Goal: Task Accomplishment & Management: Manage account settings

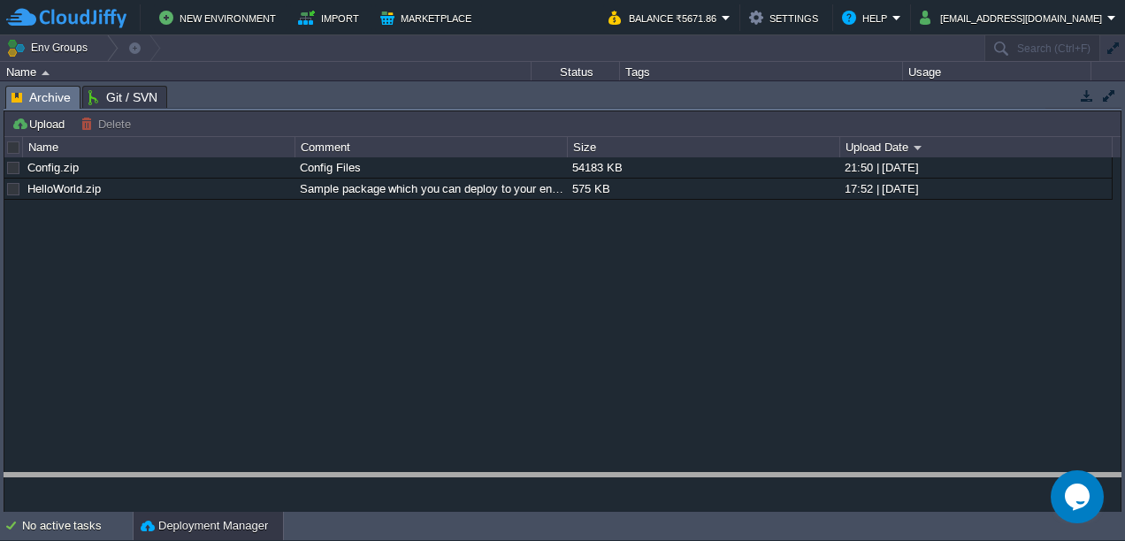
drag, startPoint x: 833, startPoint y: 92, endPoint x: 810, endPoint y: 570, distance: 478.9
click at [810, 540] on html "New Environment Import Marketplace Bonus ₹0.00 Upgrade Account Balance ₹5671.86…" at bounding box center [562, 270] width 1125 height 541
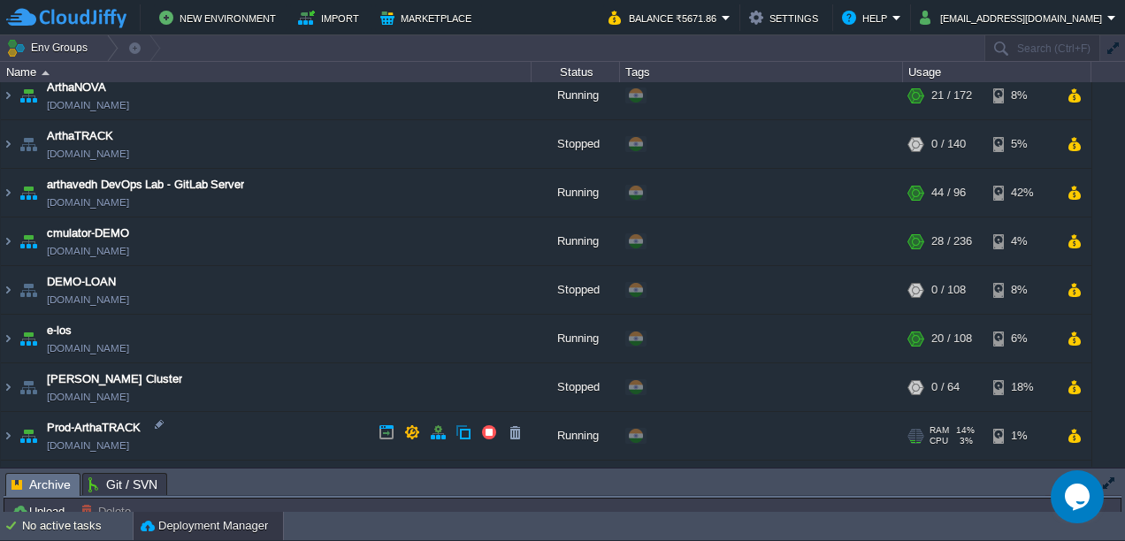
scroll to position [391, 0]
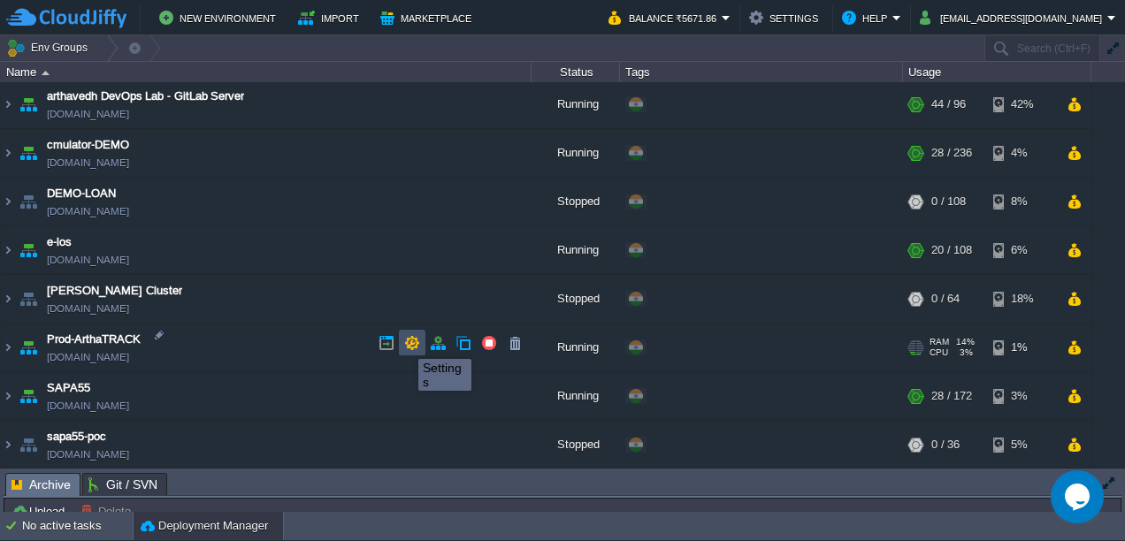
click at [409, 344] on button "button" at bounding box center [412, 343] width 16 height 16
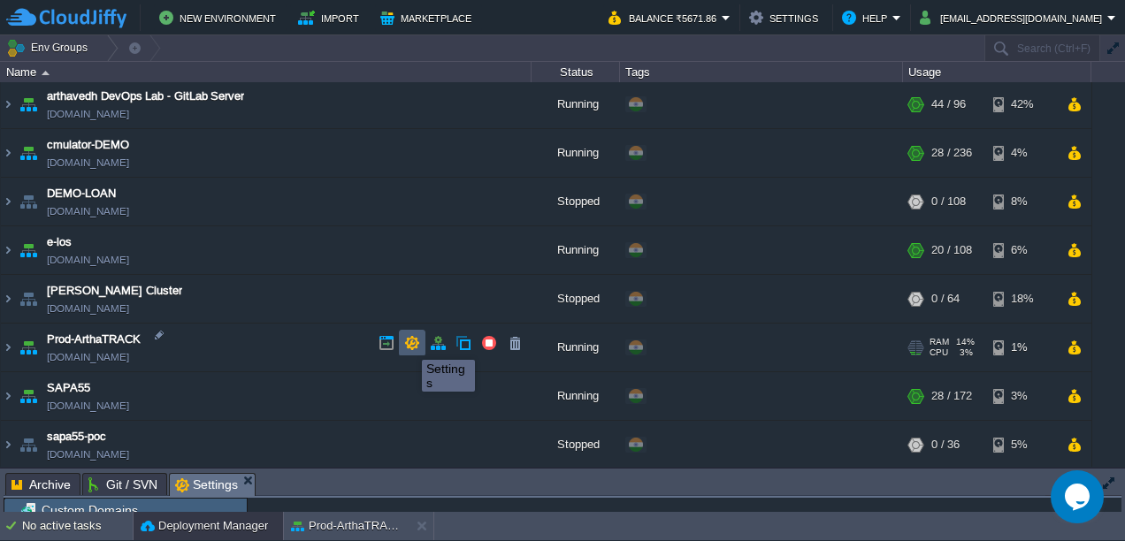
scroll to position [4, 0]
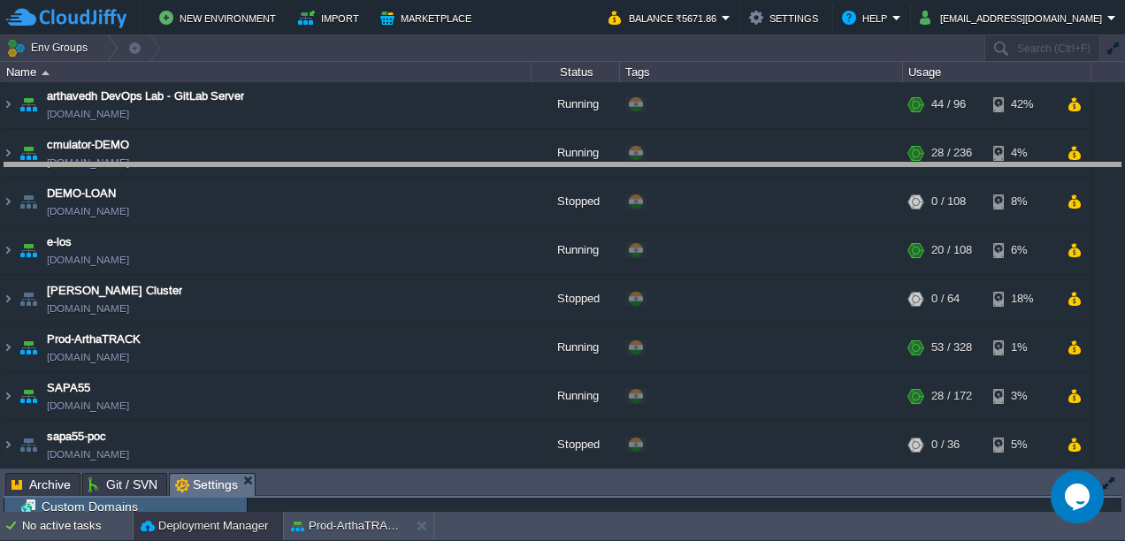
drag, startPoint x: 447, startPoint y: 492, endPoint x: 550, endPoint y: 170, distance: 337.8
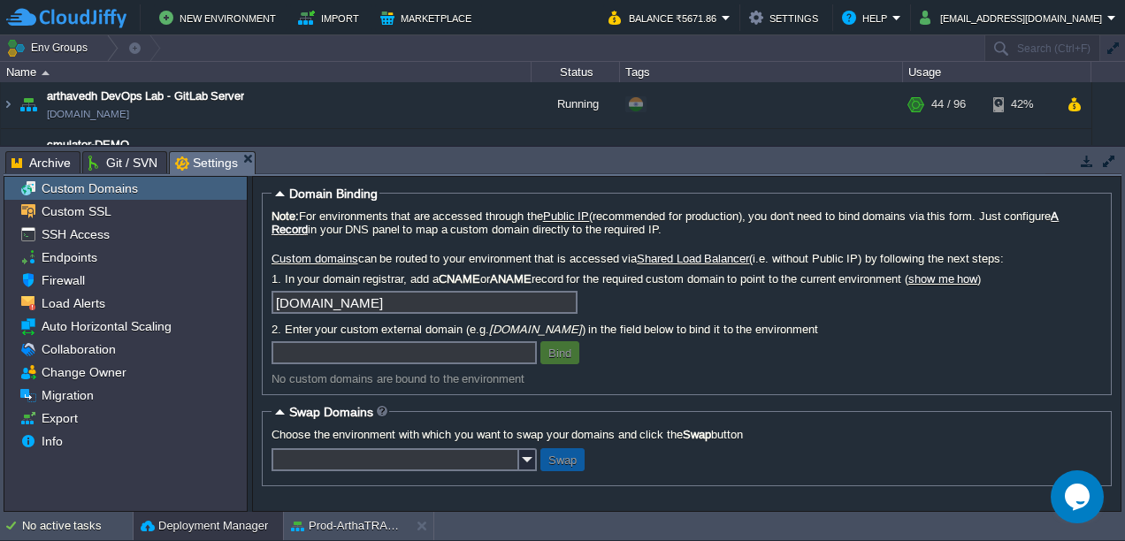
scroll to position [0, 0]
click at [90, 397] on span "Migration" at bounding box center [67, 395] width 58 height 16
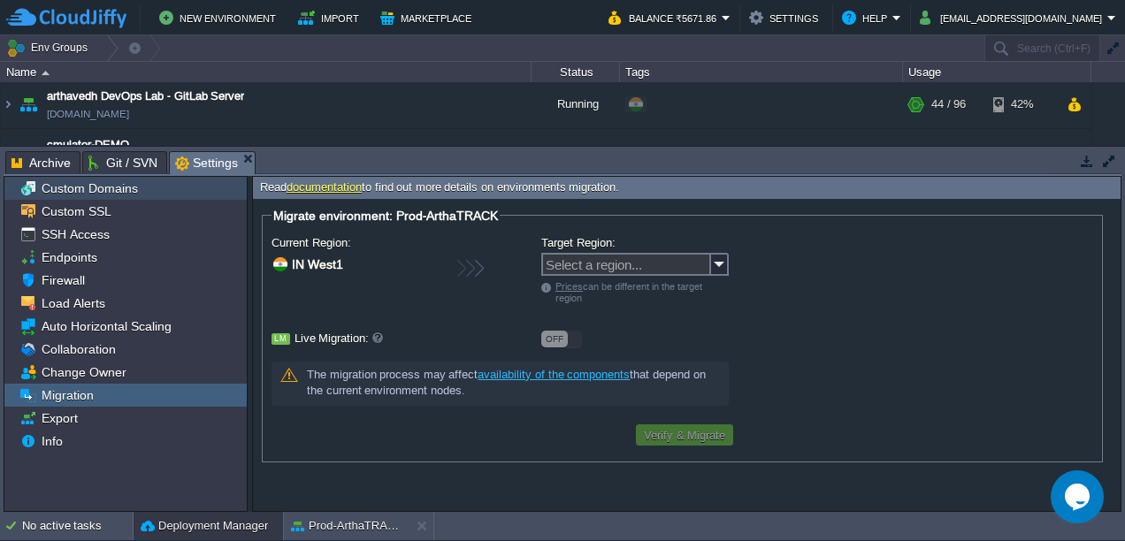
click at [106, 187] on span "Custom Domains" at bounding box center [89, 188] width 103 height 16
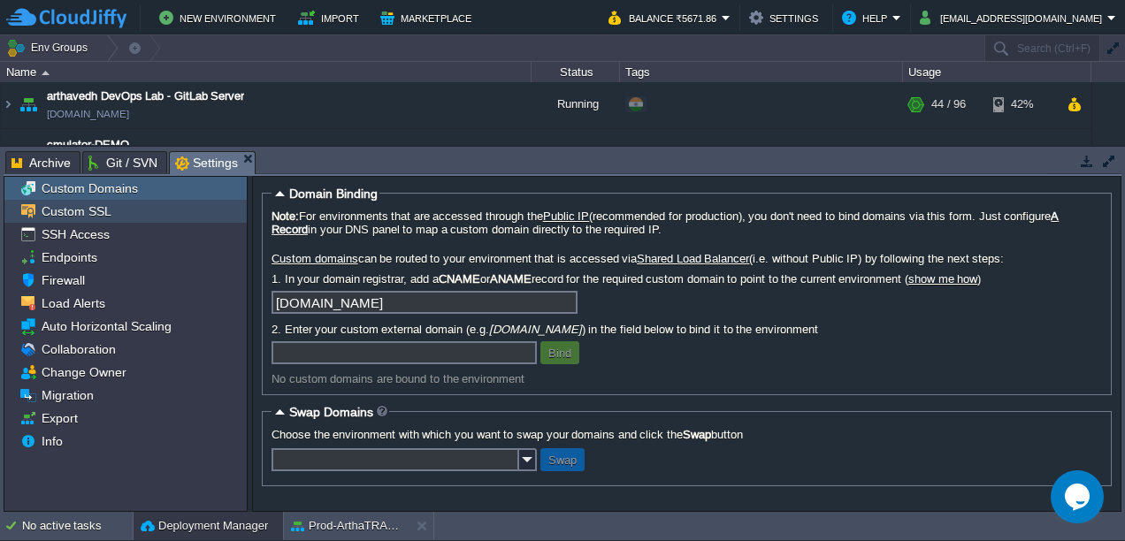
click at [75, 206] on span "Custom SSL" at bounding box center [76, 211] width 76 height 16
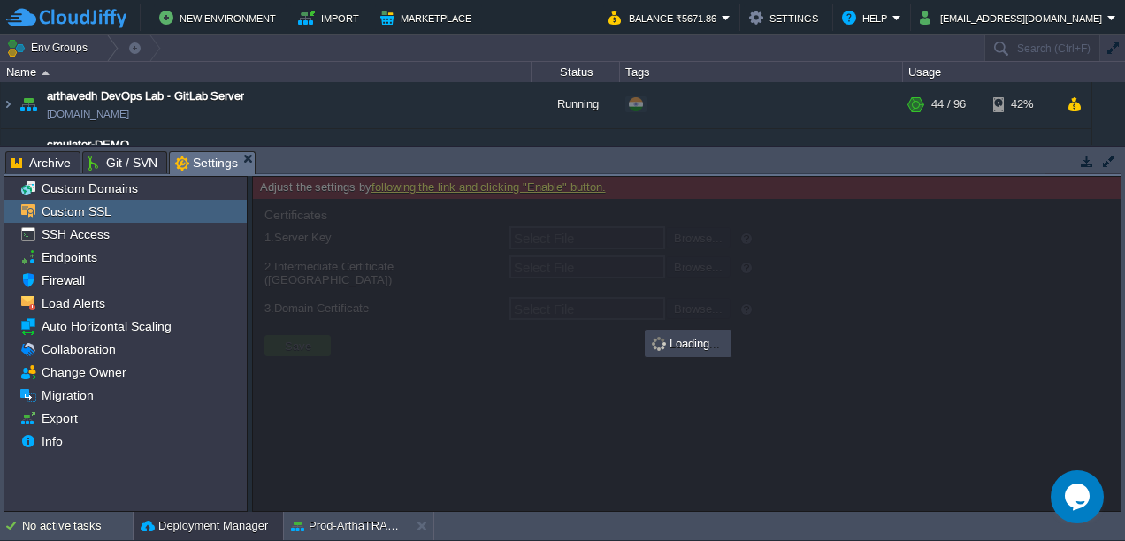
type input "Select File"
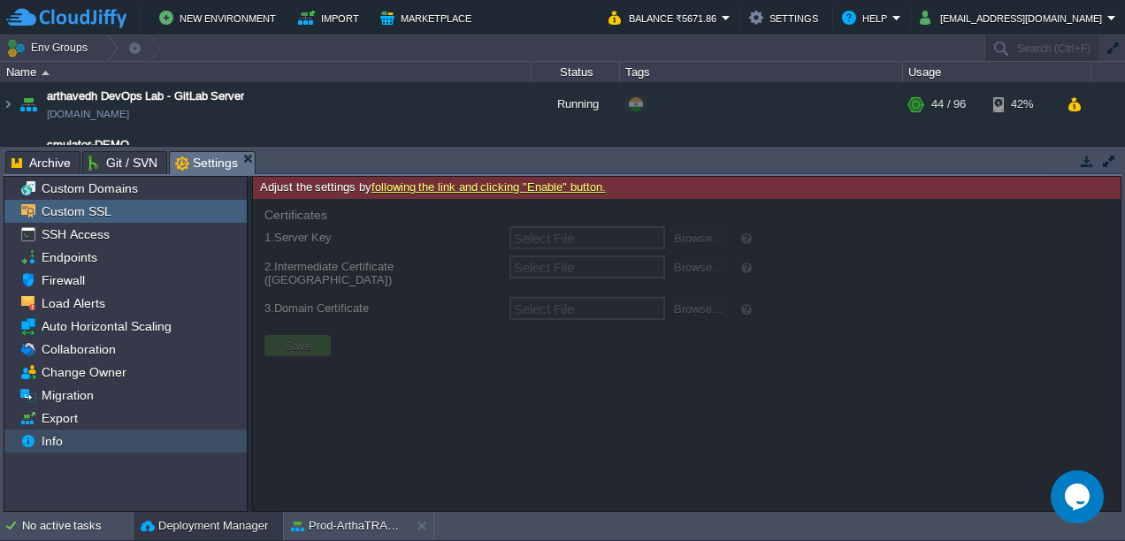
click at [57, 444] on span "Info" at bounding box center [51, 441] width 27 height 16
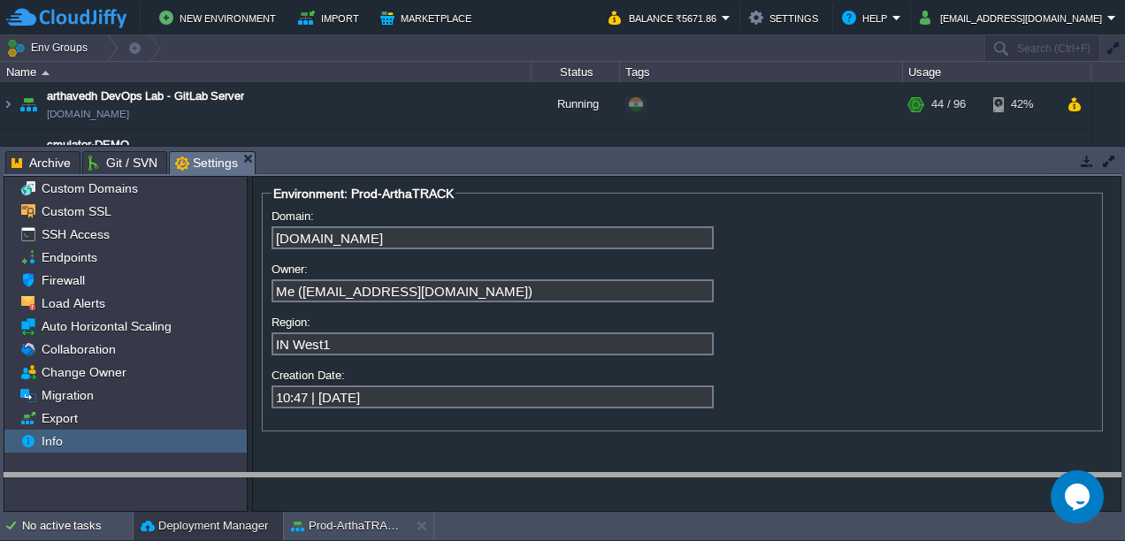
drag, startPoint x: 938, startPoint y: 164, endPoint x: 840, endPoint y: 536, distance: 385.0
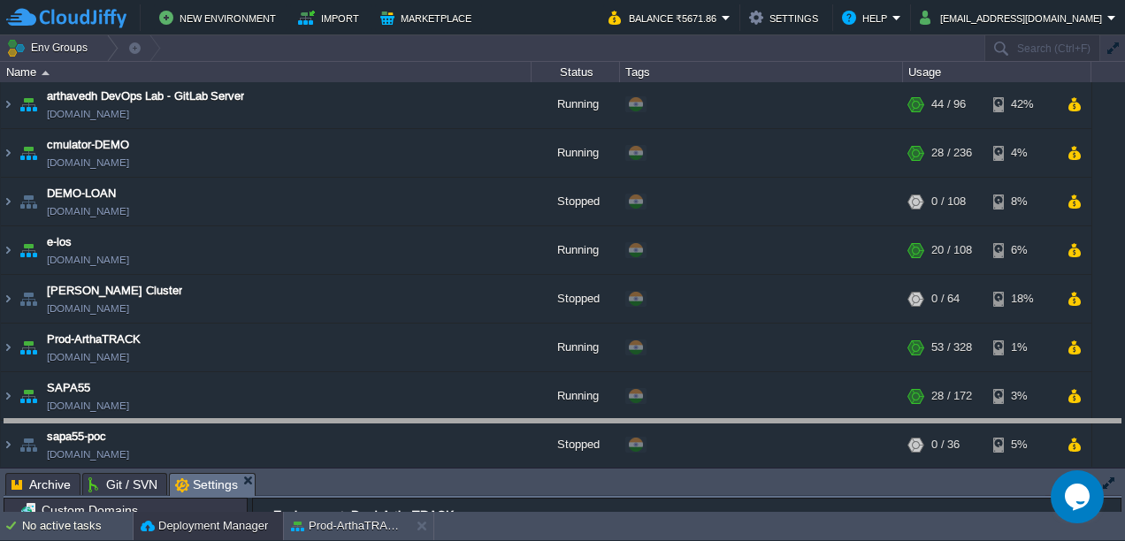
drag, startPoint x: 462, startPoint y: 480, endPoint x: 469, endPoint y: 424, distance: 57.0
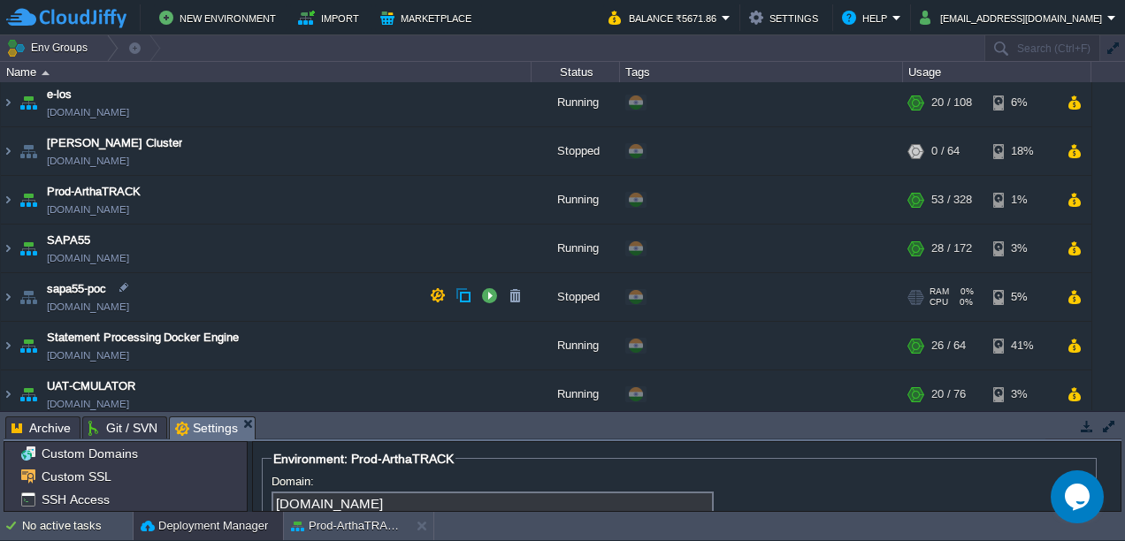
scroll to position [537, 0]
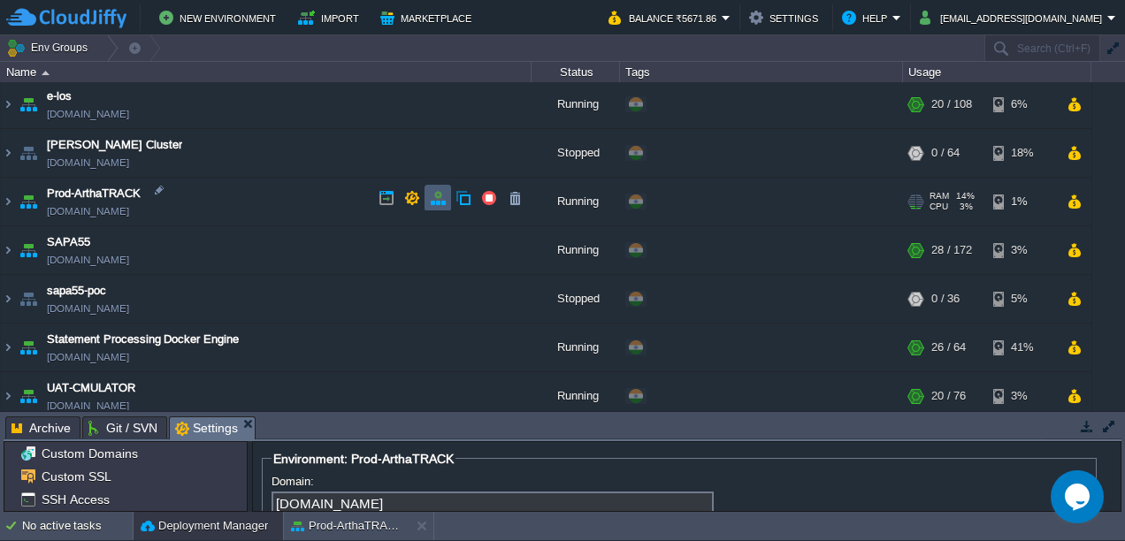
click at [425, 205] on td at bounding box center [437, 198] width 27 height 27
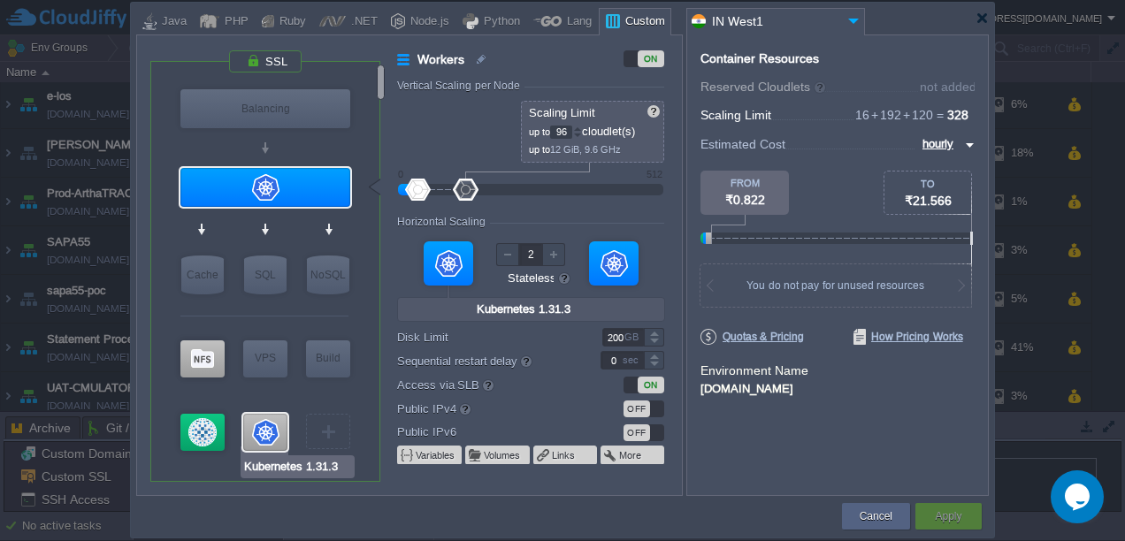
type input "HAProxy 3.1.5"
click at [848, 520] on div "Cancel" at bounding box center [876, 516] width 68 height 27
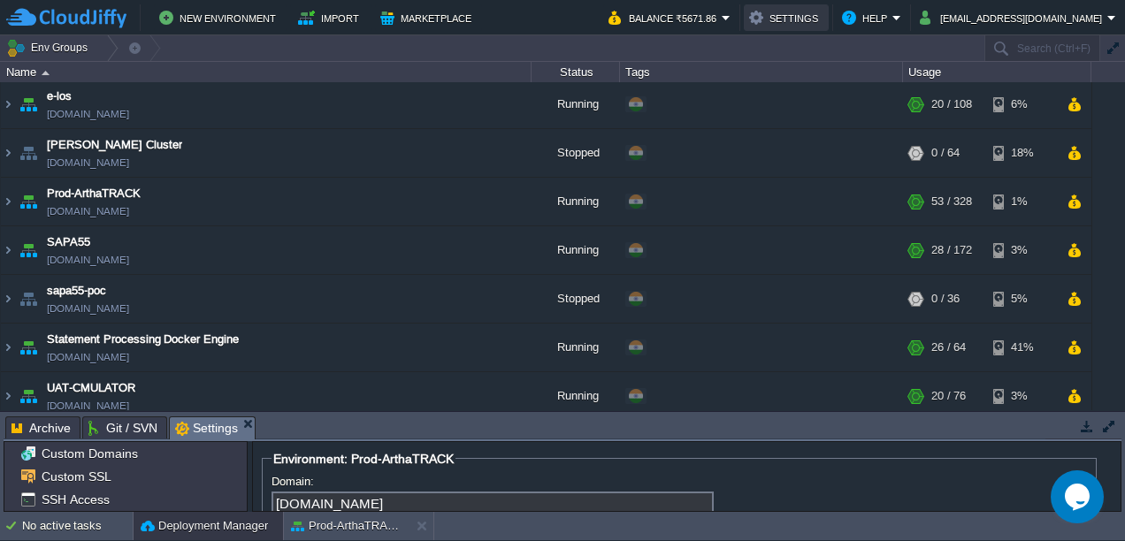
click at [823, 23] on button "Settings" at bounding box center [786, 17] width 74 height 21
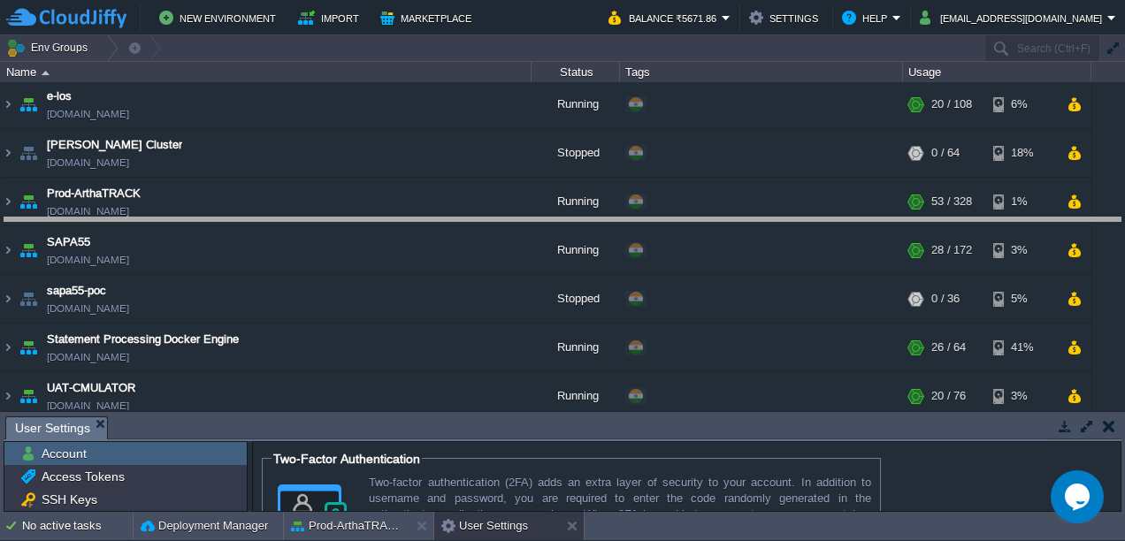
drag, startPoint x: 608, startPoint y: 419, endPoint x: 621, endPoint y: 220, distance: 199.3
click at [621, 220] on body "New Environment Import Marketplace Bonus ₹0.00 Upgrade Account Balance ₹5671.86…" at bounding box center [562, 270] width 1125 height 541
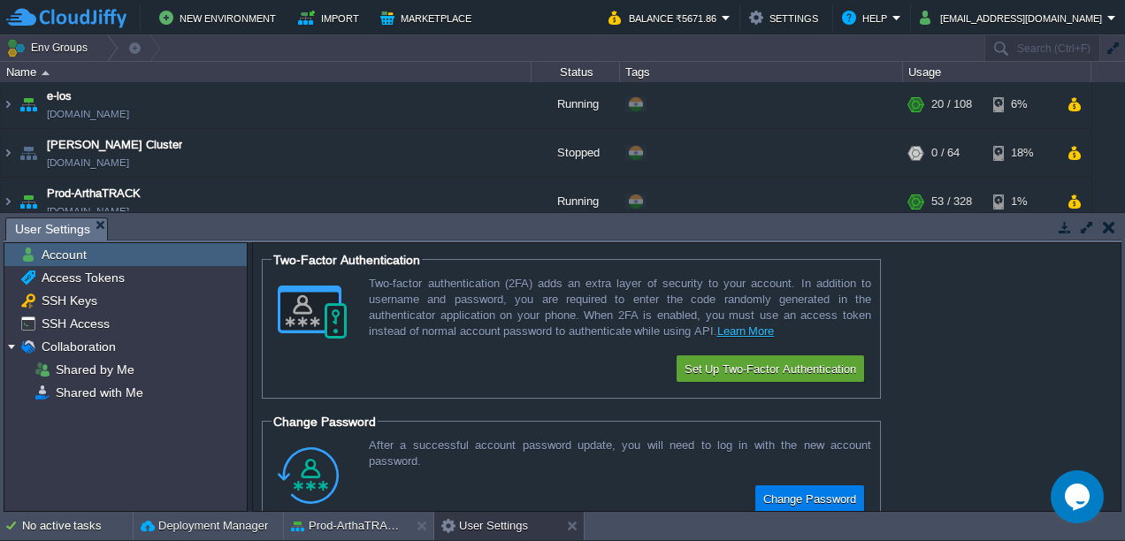
click at [86, 251] on span "Account" at bounding box center [63, 255] width 51 height 16
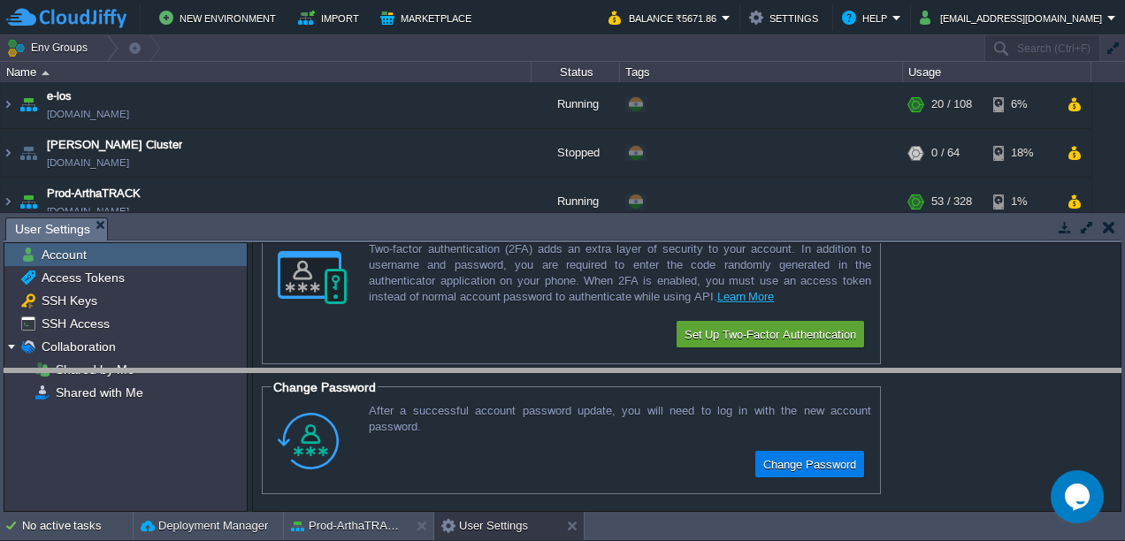
drag, startPoint x: 197, startPoint y: 222, endPoint x: 153, endPoint y: 398, distance: 181.4
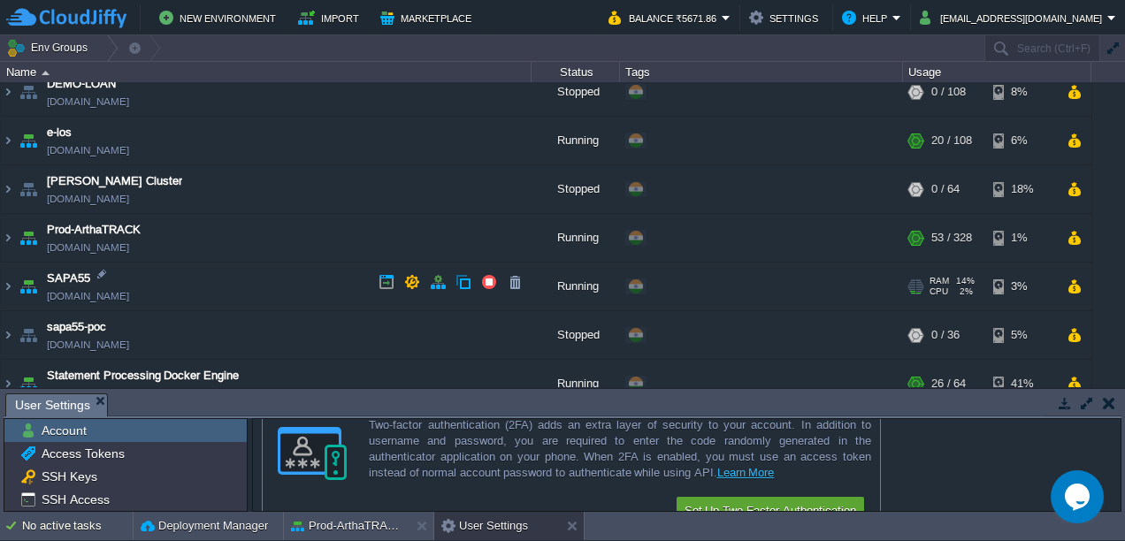
scroll to position [466, 0]
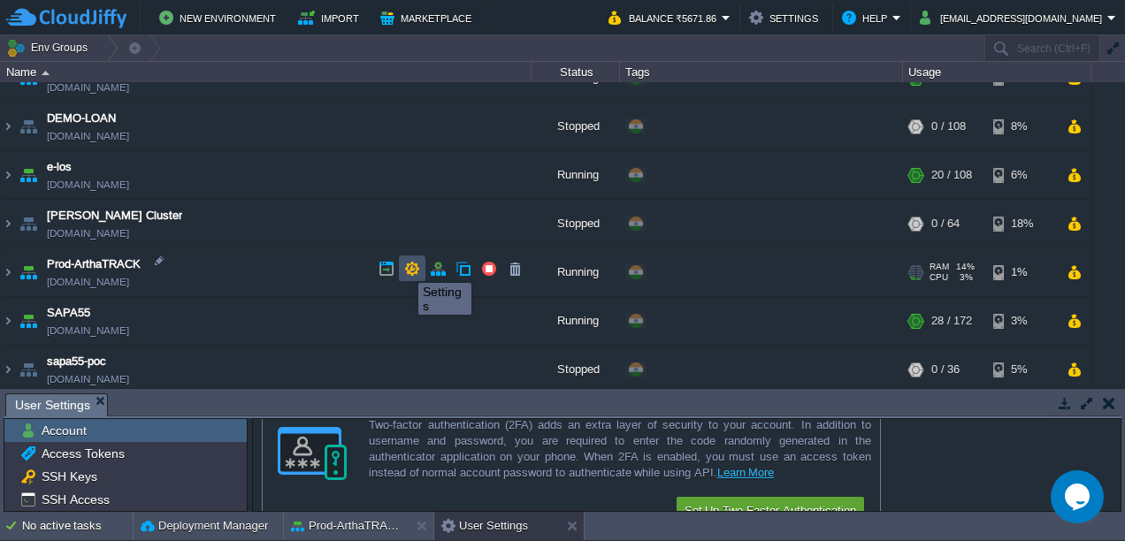
click at [409, 267] on button "button" at bounding box center [412, 269] width 16 height 16
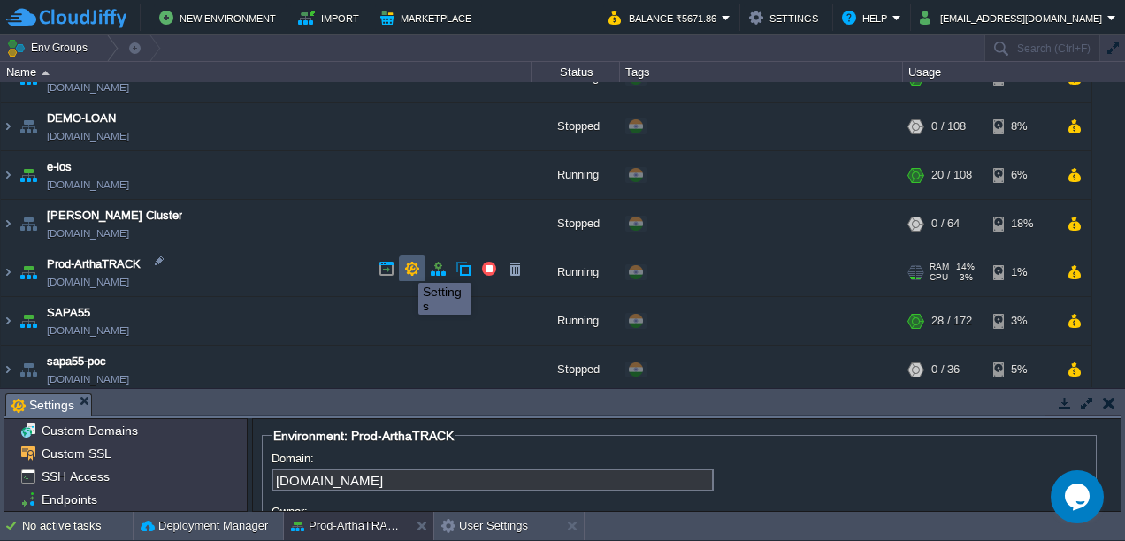
scroll to position [185, 0]
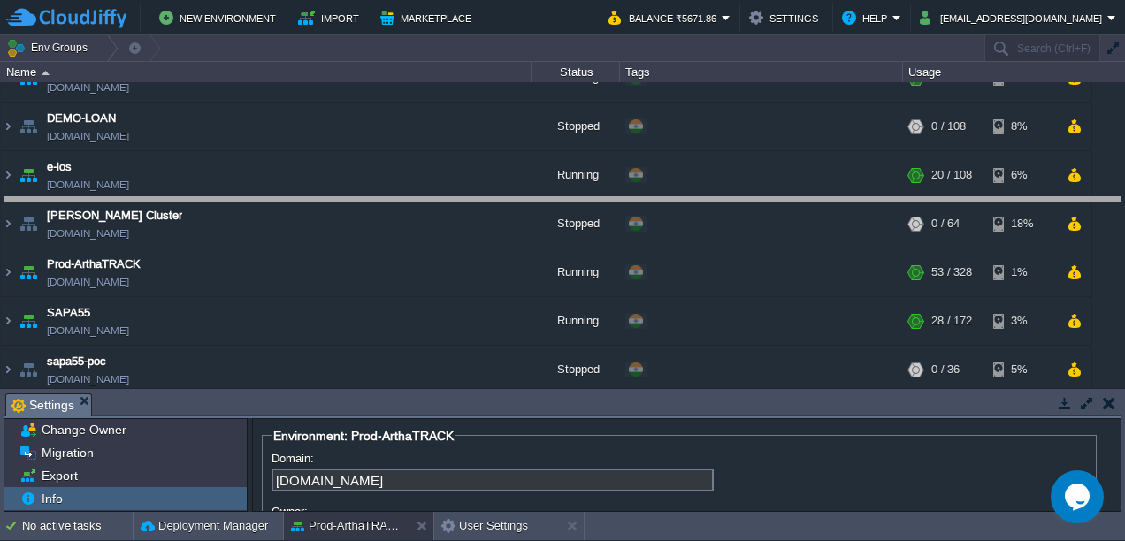
drag, startPoint x: 440, startPoint y: 396, endPoint x: 471, endPoint y: 187, distance: 211.0
click at [471, 187] on body "New Environment Import Marketplace Bonus ₹0.00 Upgrade Account Balance ₹5671.86…" at bounding box center [562, 270] width 1125 height 541
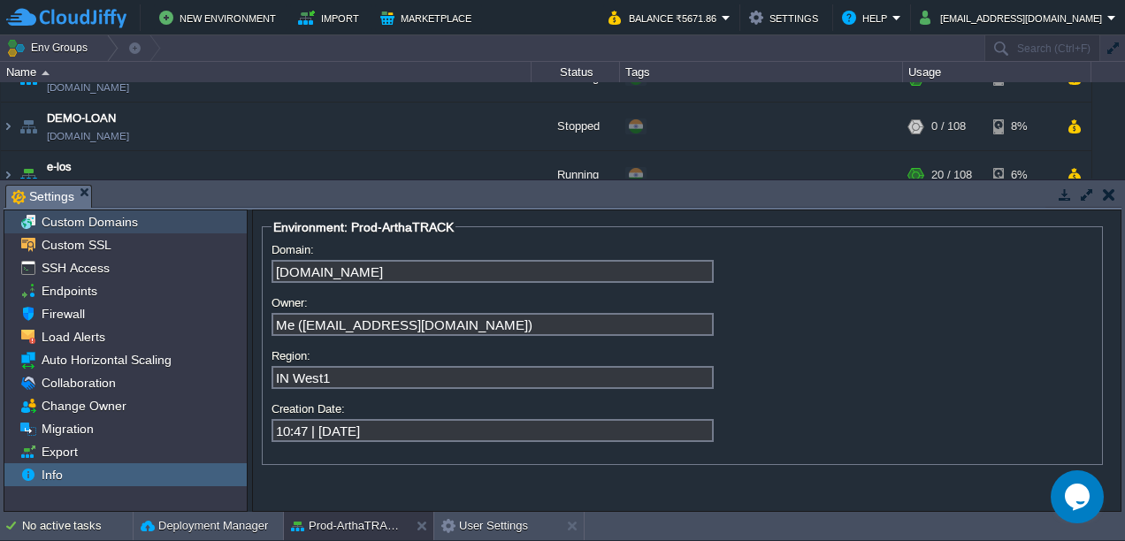
click at [111, 218] on span "Custom Domains" at bounding box center [89, 222] width 103 height 16
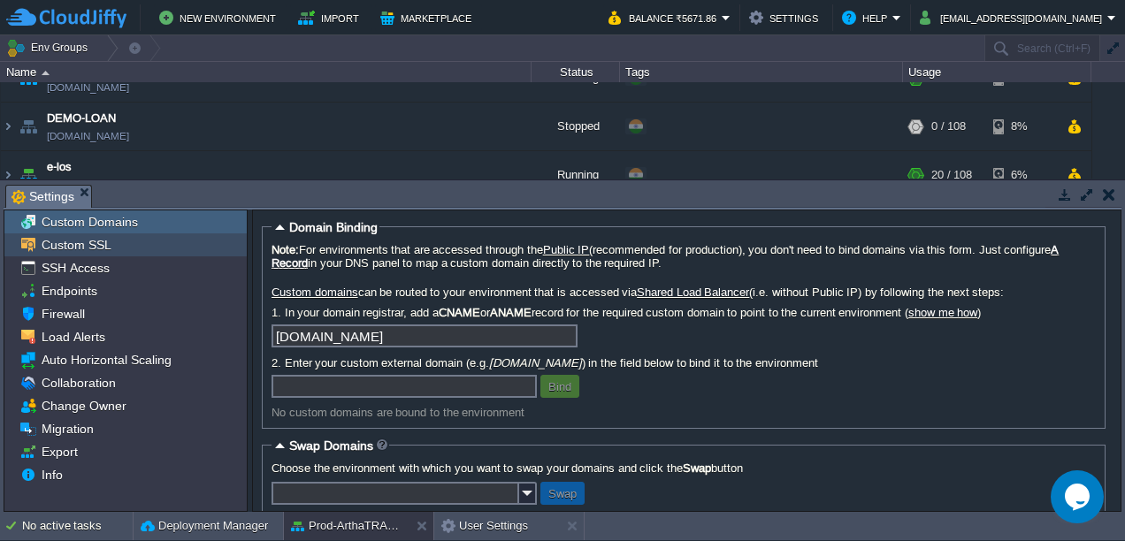
click at [109, 248] on div "Custom SSL" at bounding box center [125, 244] width 242 height 23
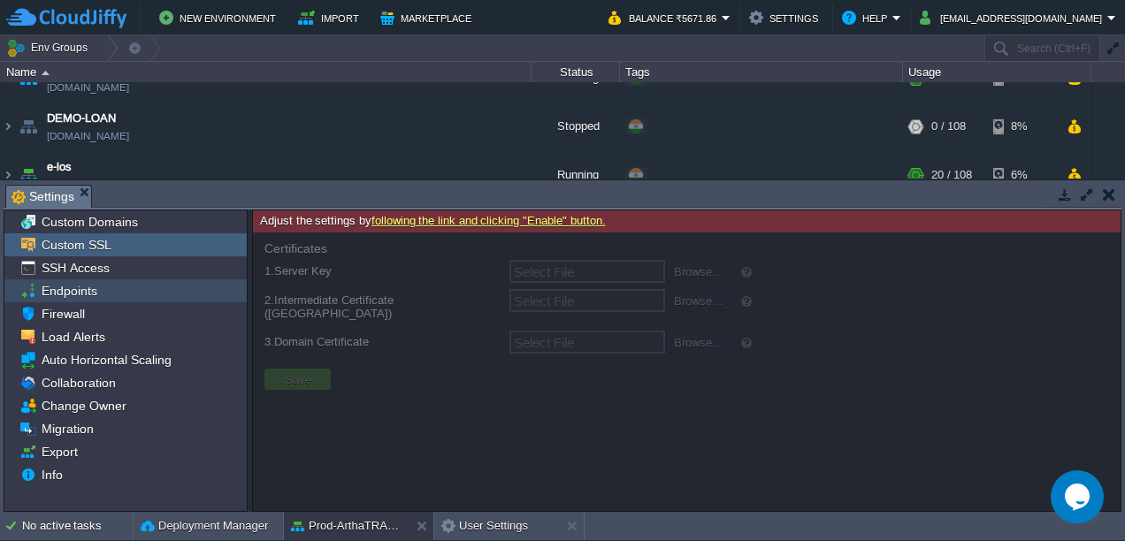
click at [70, 293] on span "Endpoints" at bounding box center [69, 291] width 62 height 16
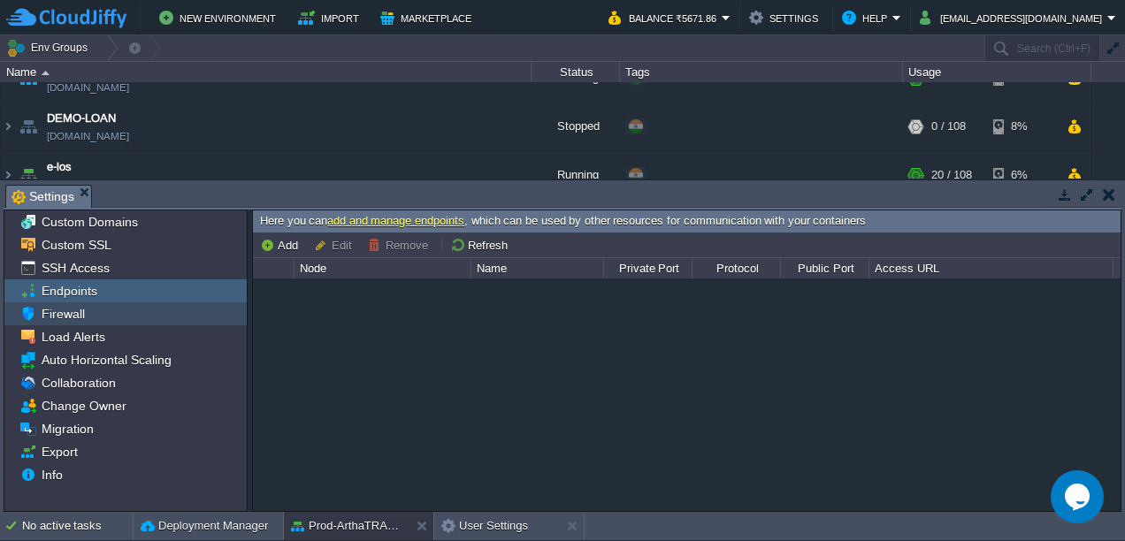
click at [69, 316] on span "Firewall" at bounding box center [63, 314] width 50 height 16
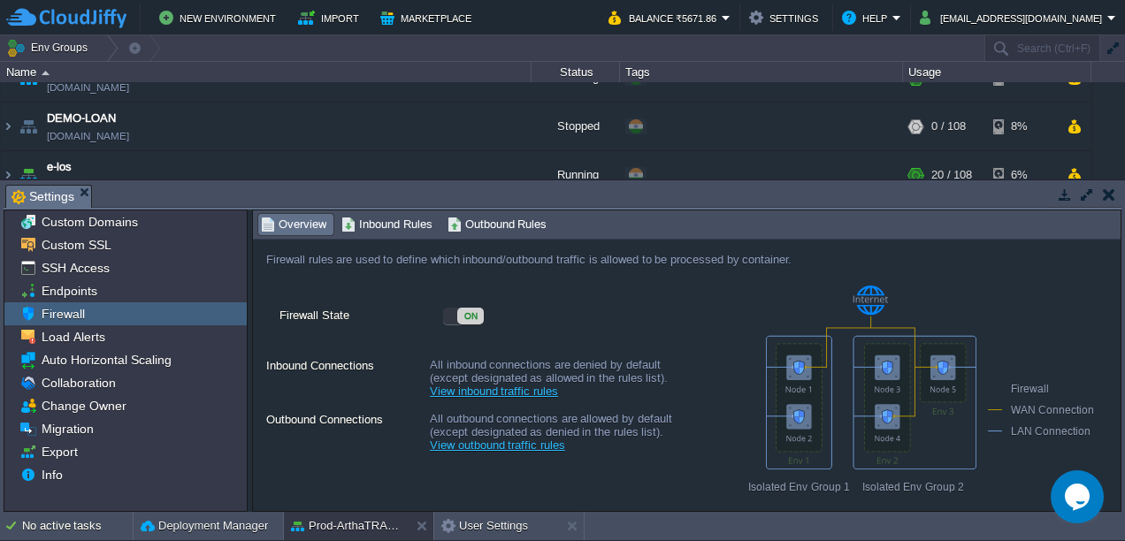
scroll to position [36, 0]
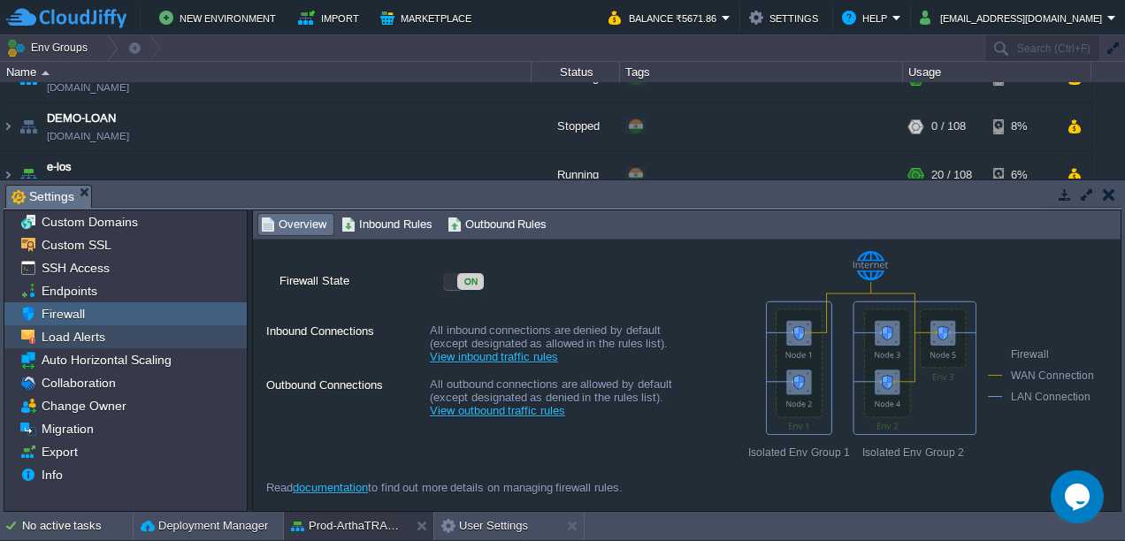
click at [90, 332] on span "Load Alerts" at bounding box center [73, 337] width 70 height 16
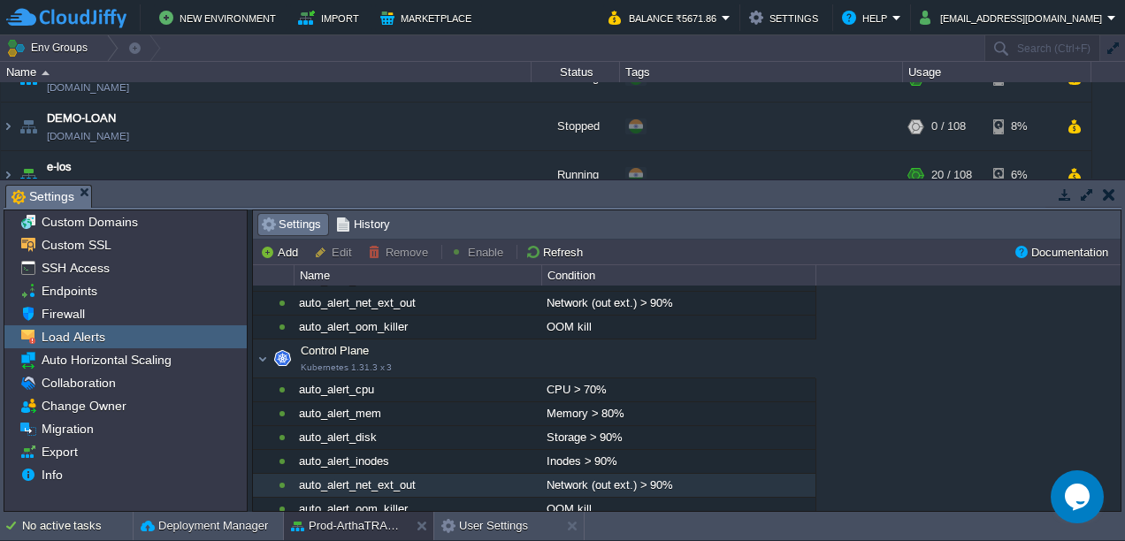
scroll to position [0, 0]
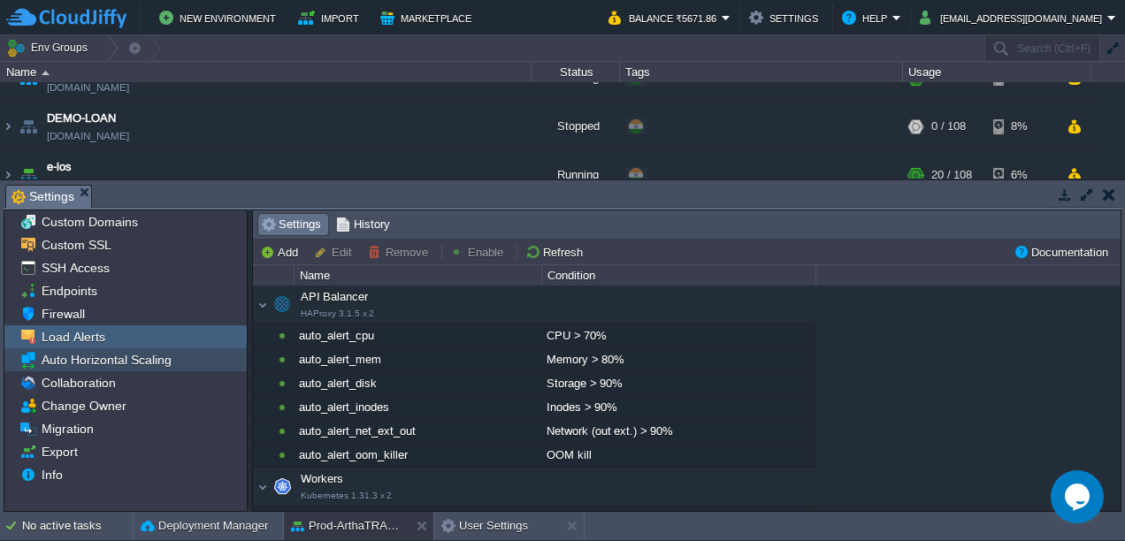
click at [69, 355] on span "Auto Horizontal Scaling" at bounding box center [106, 360] width 136 height 16
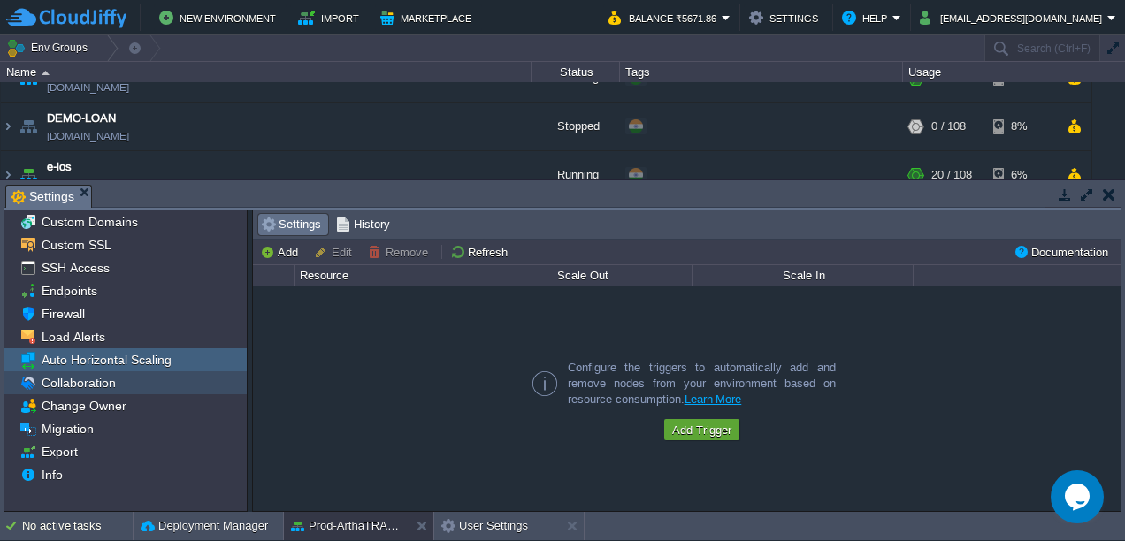
click at [106, 384] on span "Collaboration" at bounding box center [78, 383] width 80 height 16
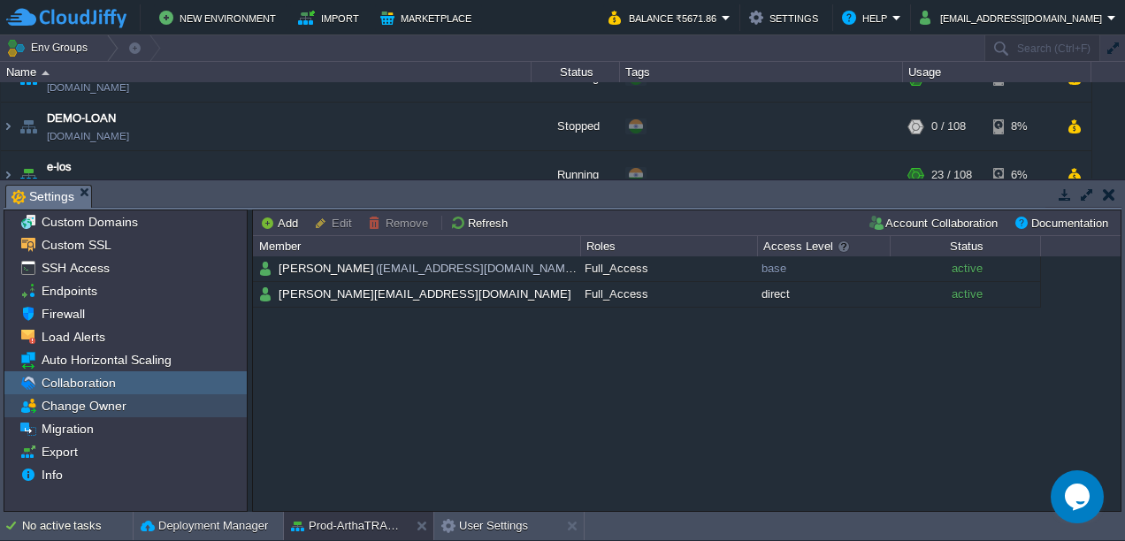
click at [59, 405] on span "Change Owner" at bounding box center [83, 406] width 91 height 16
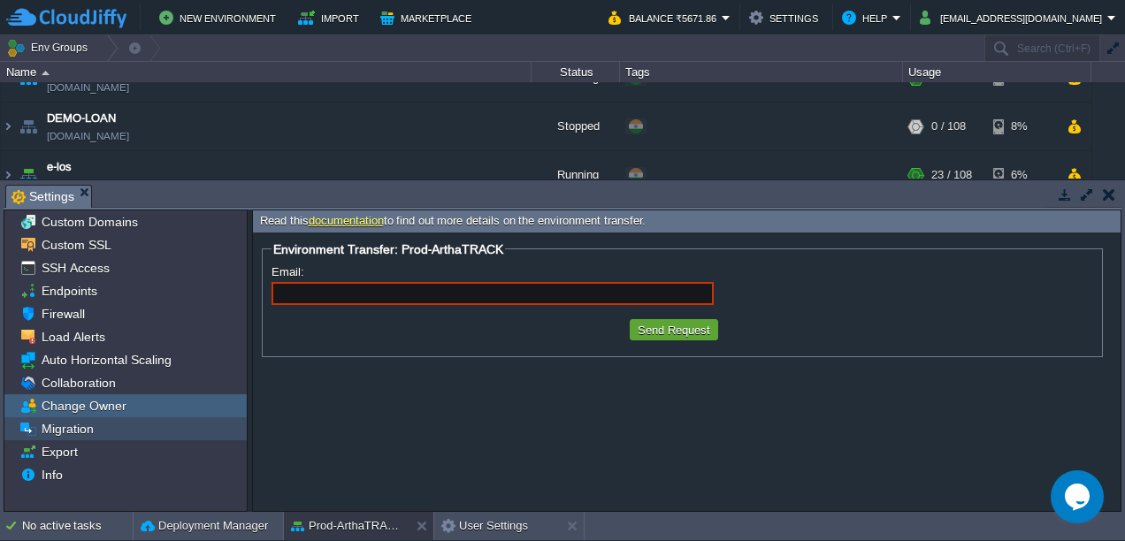
click at [76, 426] on span "Migration" at bounding box center [67, 429] width 58 height 16
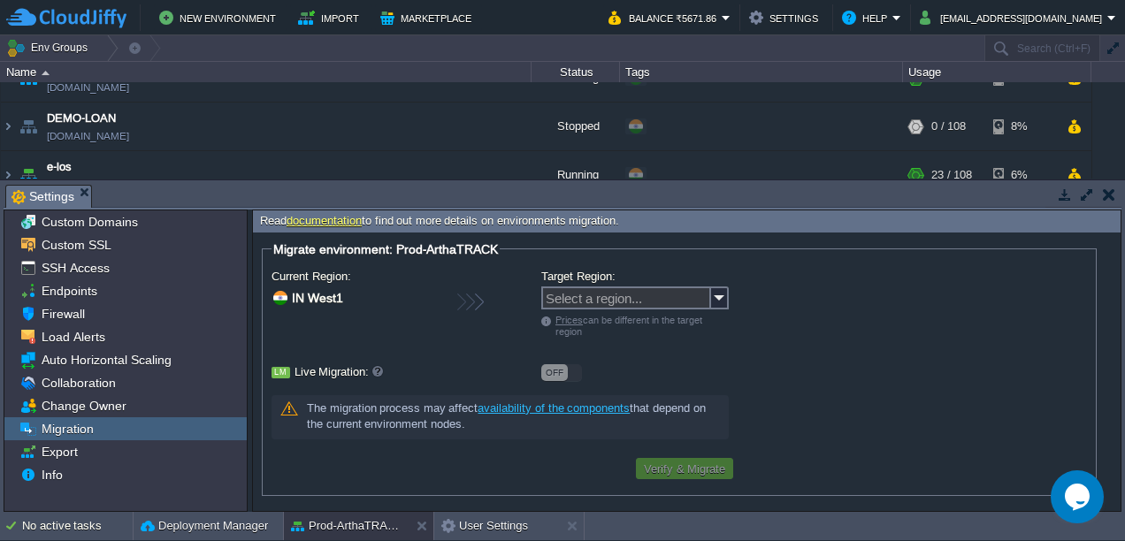
scroll to position [2, 0]
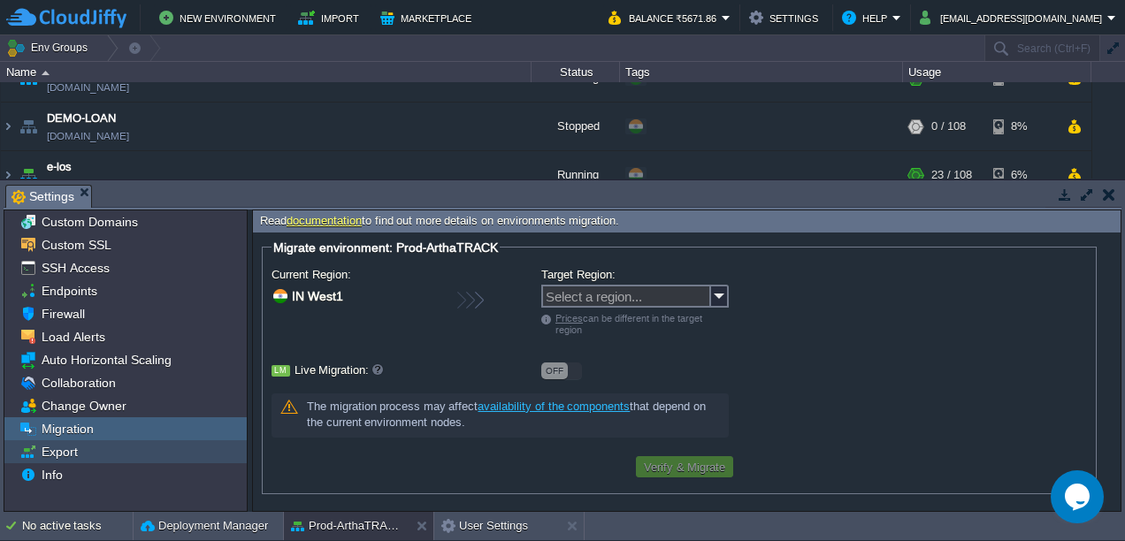
click at [57, 456] on span "Export" at bounding box center [59, 452] width 42 height 16
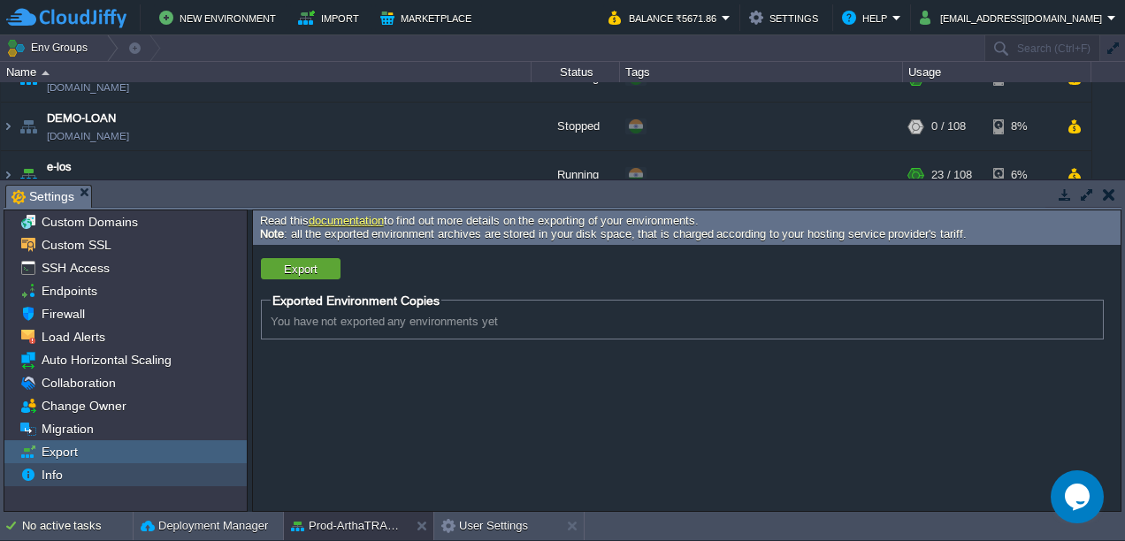
click at [117, 464] on div "Info" at bounding box center [125, 474] width 242 height 23
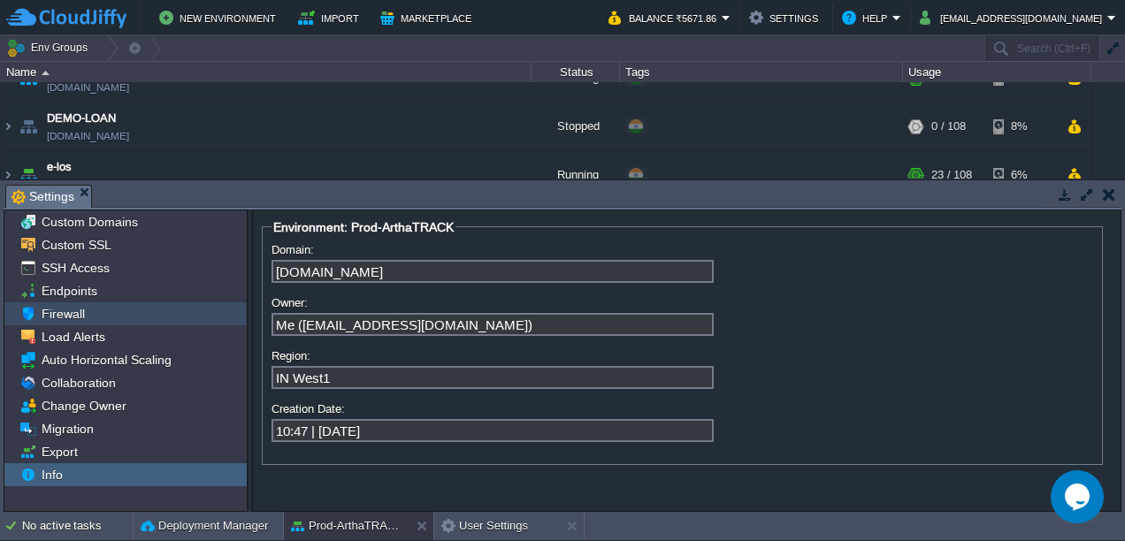
click at [67, 309] on span "Firewall" at bounding box center [63, 314] width 50 height 16
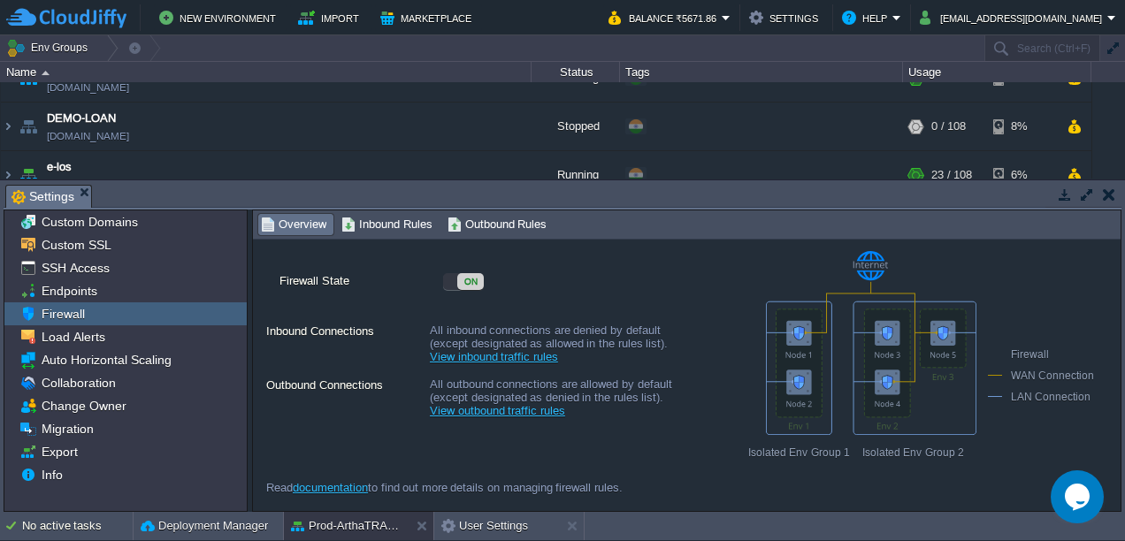
click at [1111, 195] on button "button" at bounding box center [1109, 195] width 12 height 16
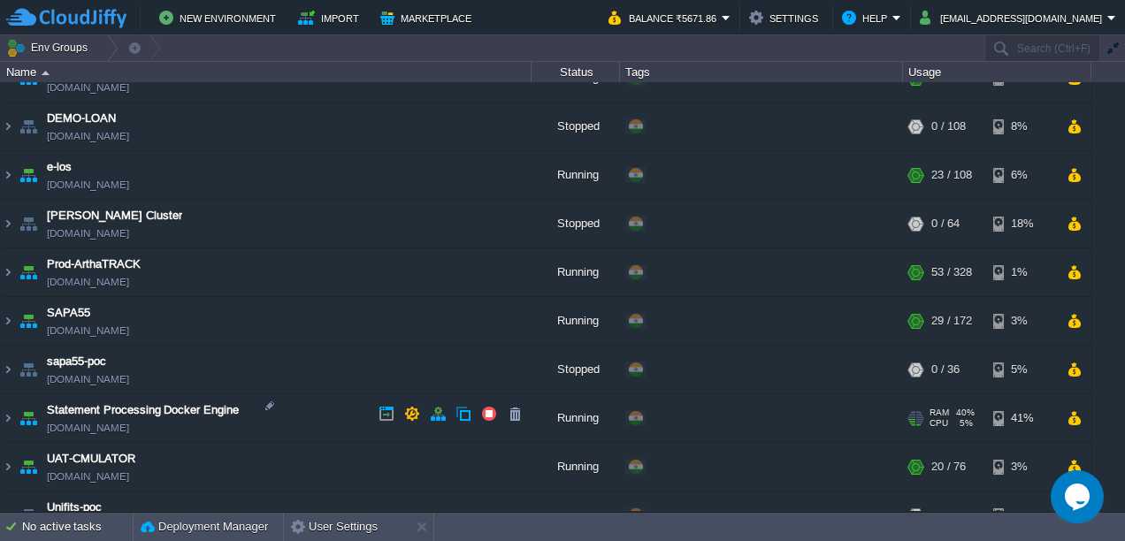
scroll to position [489, 0]
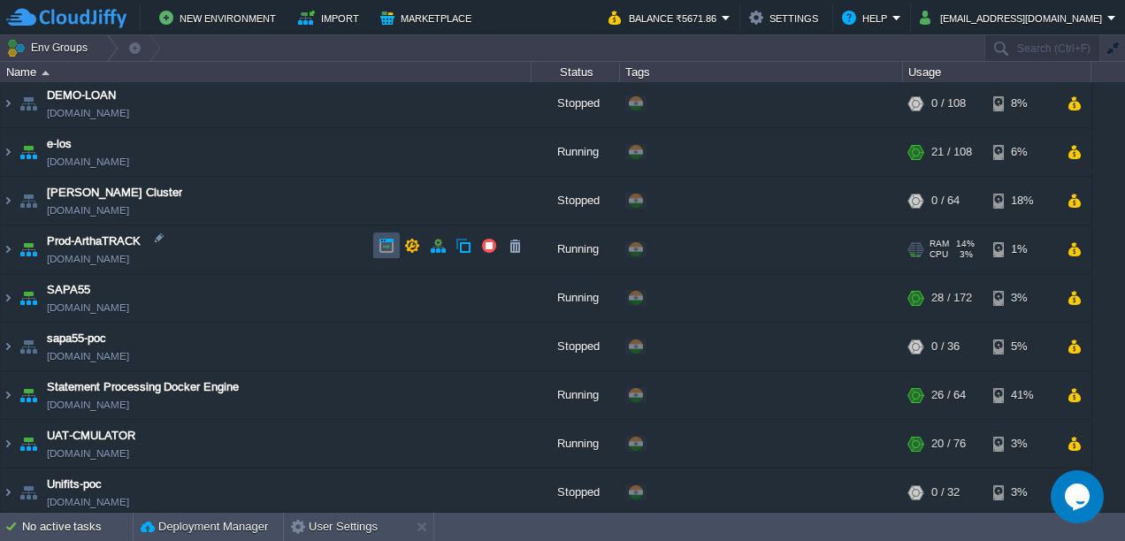
click at [386, 252] on button "button" at bounding box center [386, 246] width 16 height 16
click at [416, 249] on button "button" at bounding box center [412, 246] width 16 height 16
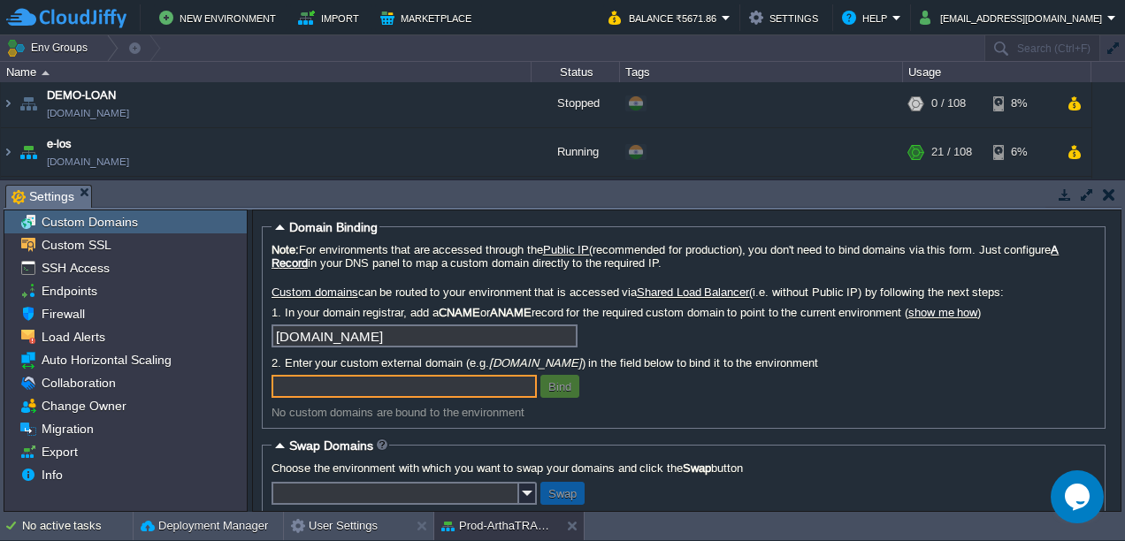
scroll to position [34, 0]
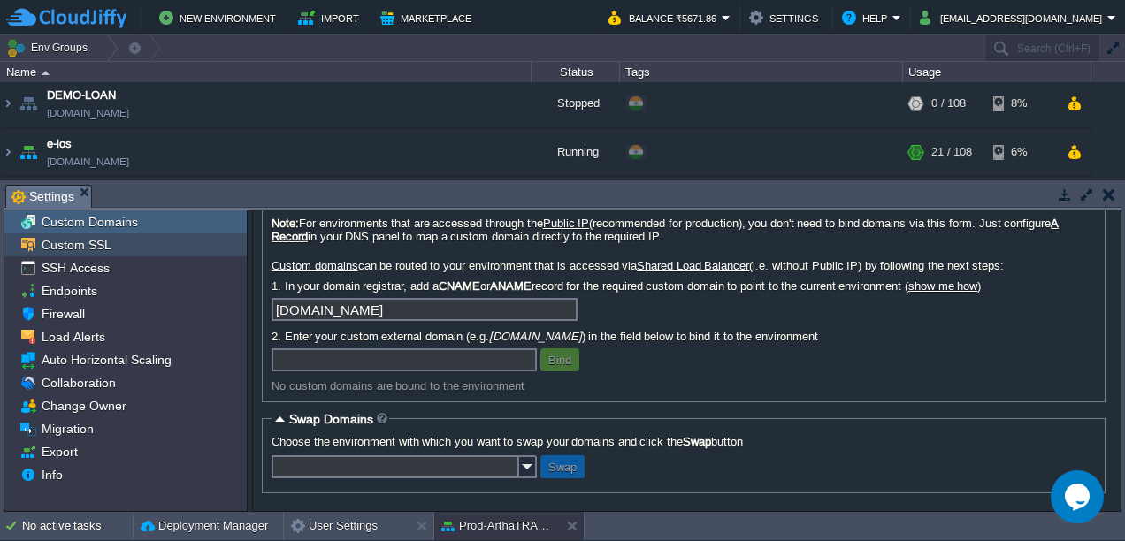
click at [79, 241] on span "Custom SSL" at bounding box center [76, 245] width 76 height 16
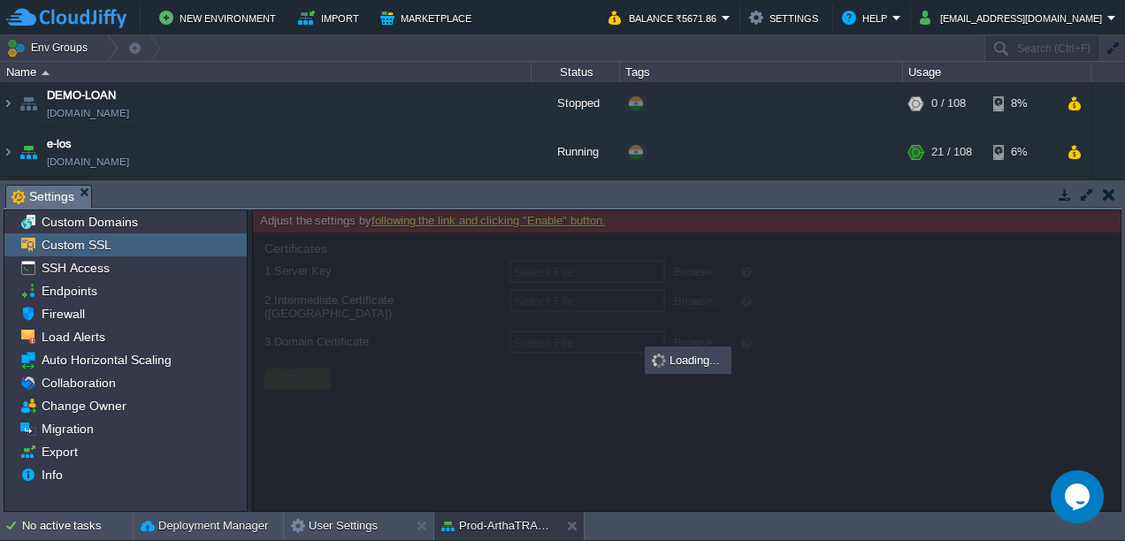
type input "Select File"
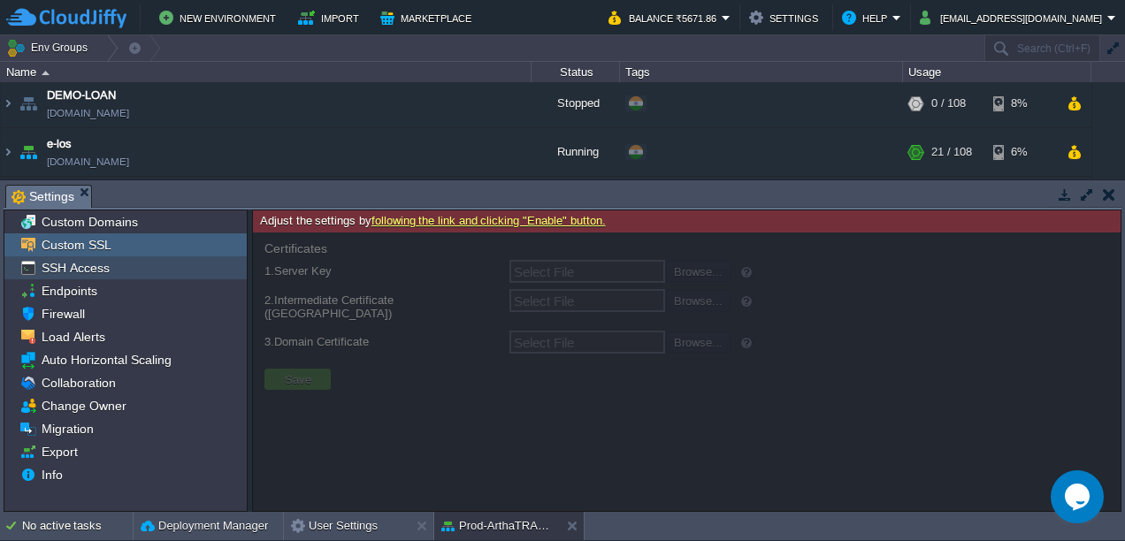
click at [96, 261] on span "SSH Access" at bounding box center [75, 268] width 74 height 16
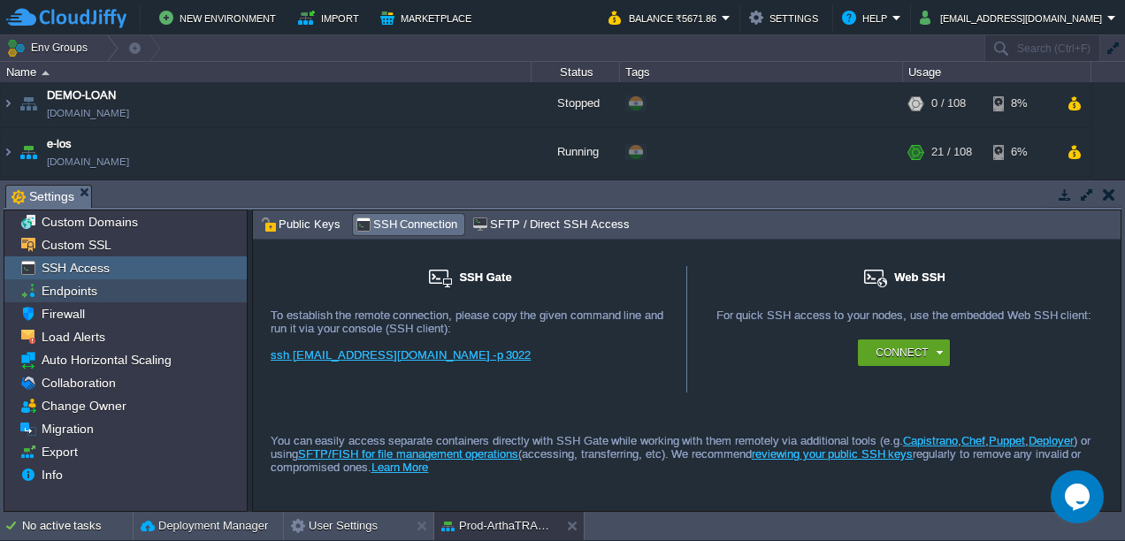
click at [58, 292] on span "Endpoints" at bounding box center [69, 291] width 62 height 16
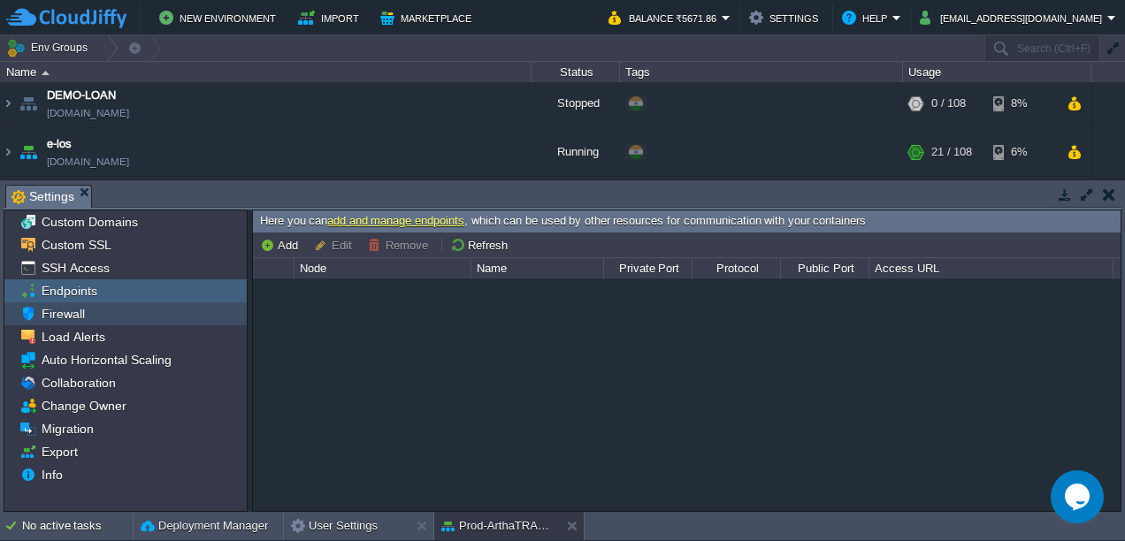
click at [57, 314] on span "Firewall" at bounding box center [63, 314] width 50 height 16
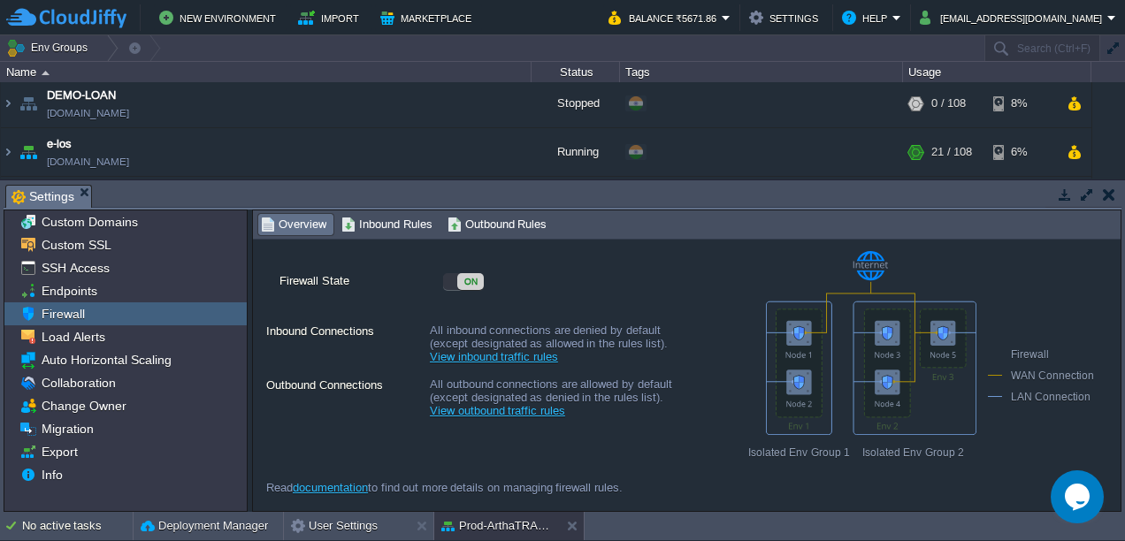
scroll to position [0, 0]
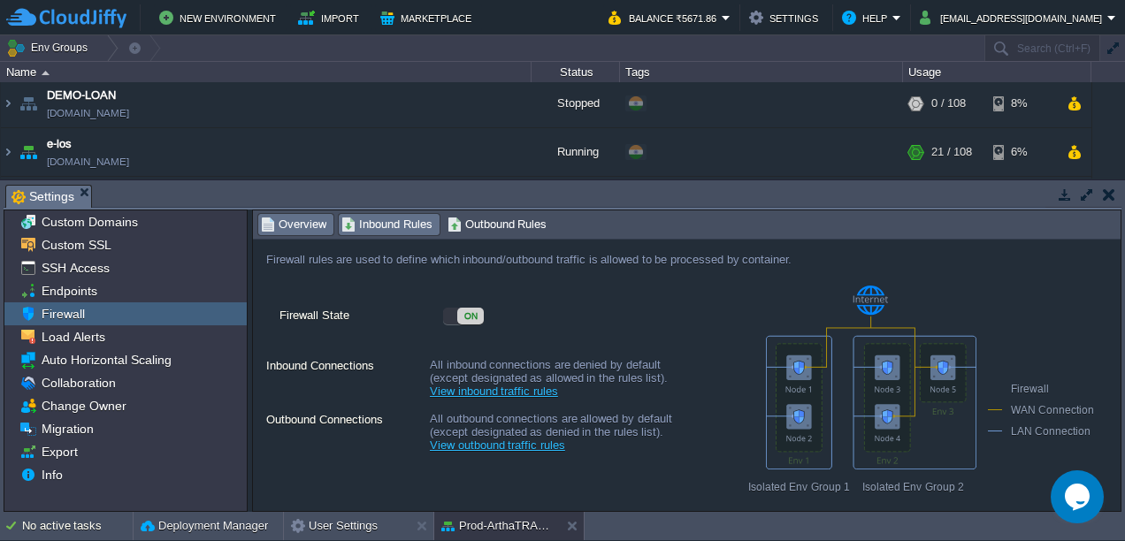
click at [370, 224] on span "Inbound Rules" at bounding box center [386, 224] width 91 height 19
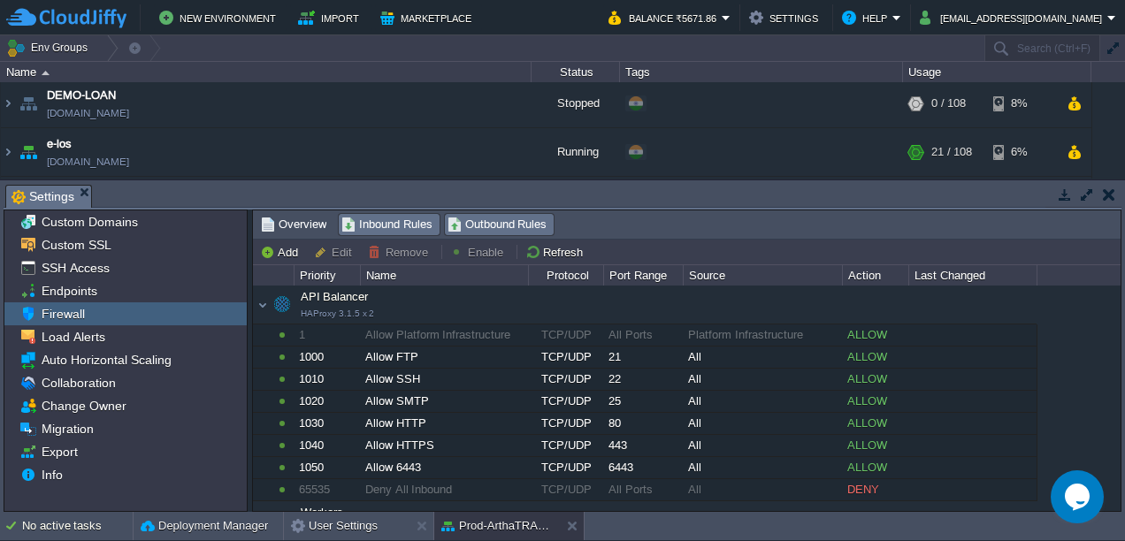
click at [497, 221] on span "Outbound Rules" at bounding box center [497, 224] width 100 height 19
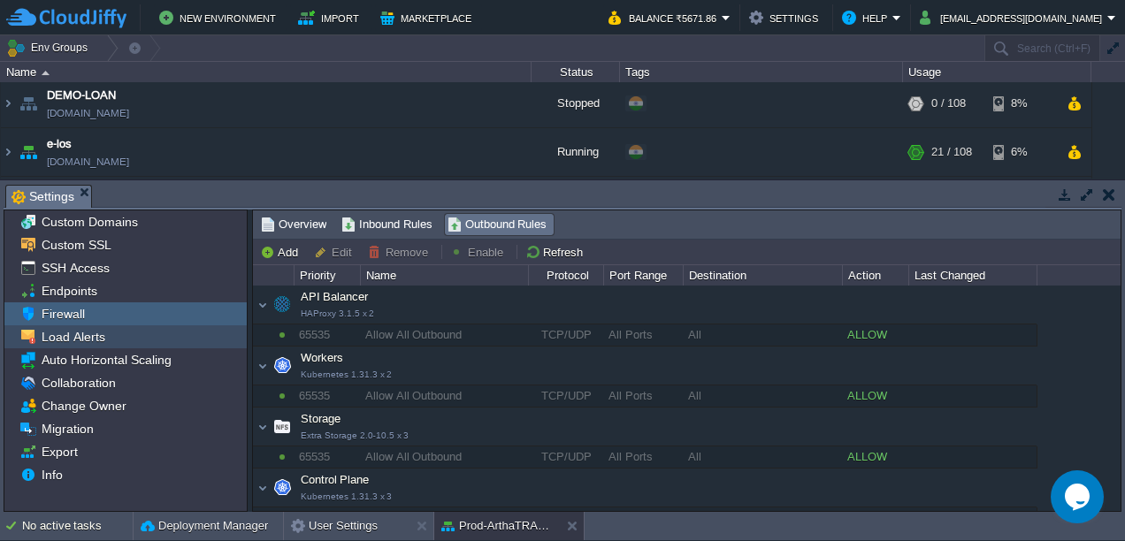
click at [78, 345] on div "Load Alerts" at bounding box center [125, 336] width 242 height 23
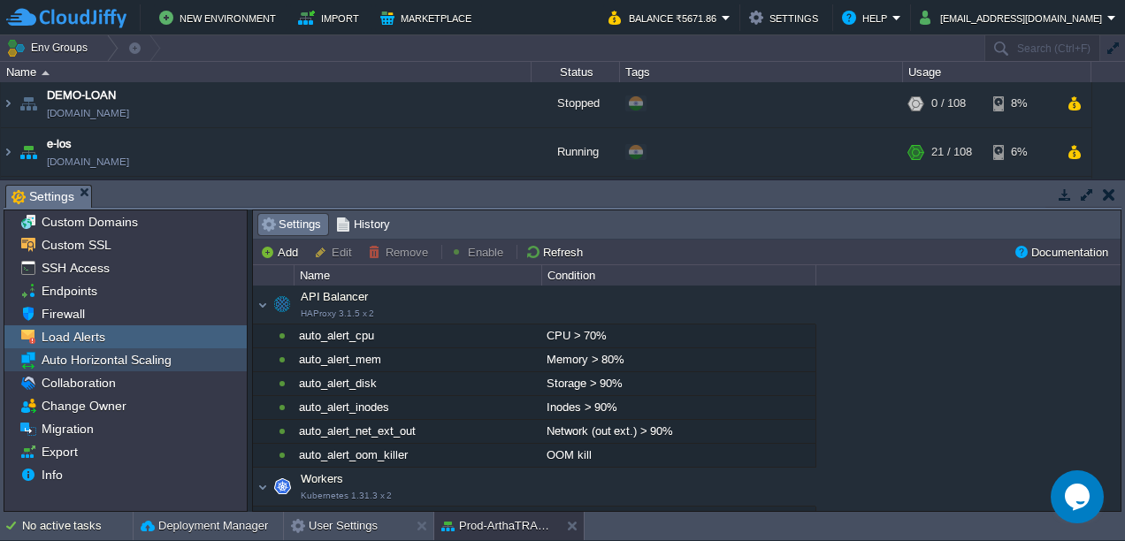
click at [58, 359] on span "Auto Horizontal Scaling" at bounding box center [106, 360] width 136 height 16
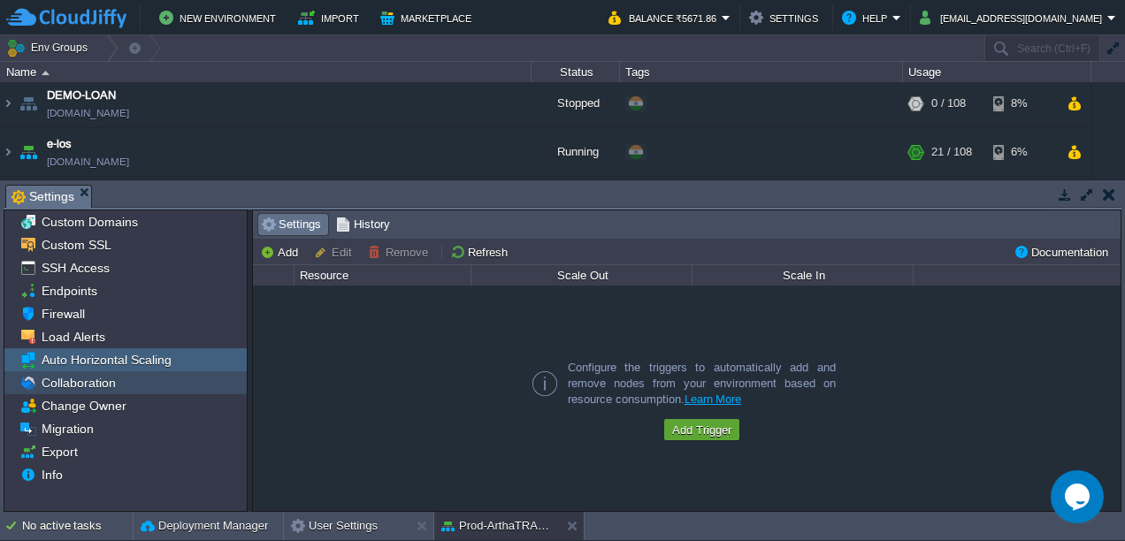
click at [110, 389] on span "Collaboration" at bounding box center [78, 383] width 80 height 16
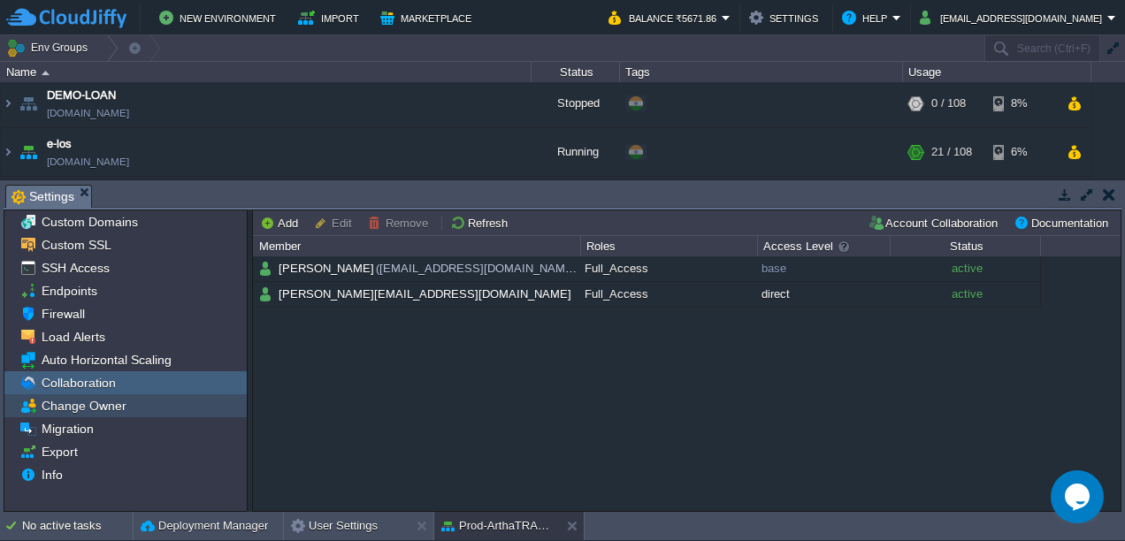
click at [118, 410] on span "Change Owner" at bounding box center [83, 406] width 91 height 16
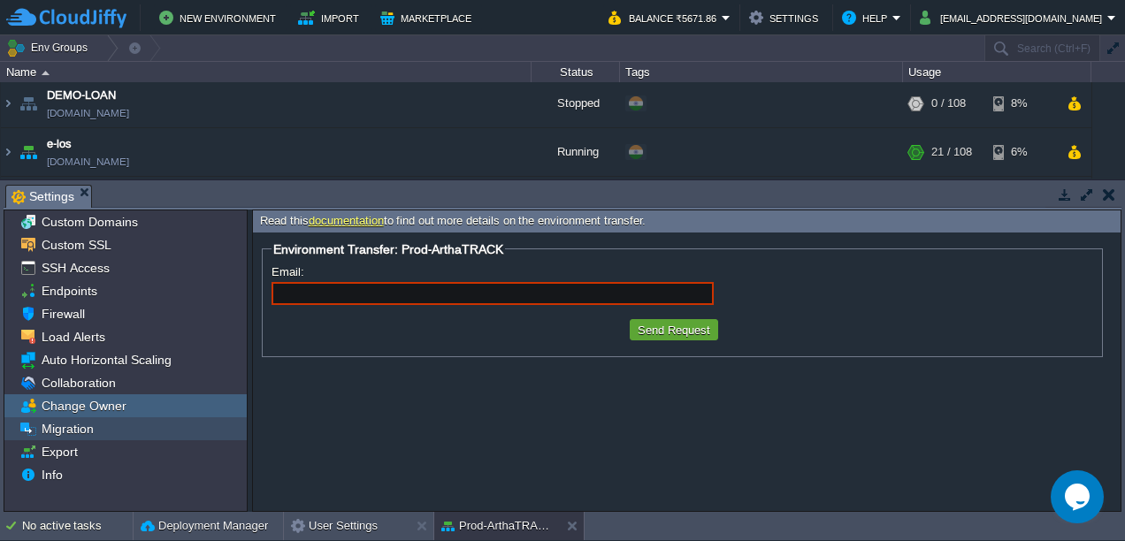
click at [99, 423] on div "Migration" at bounding box center [125, 428] width 242 height 23
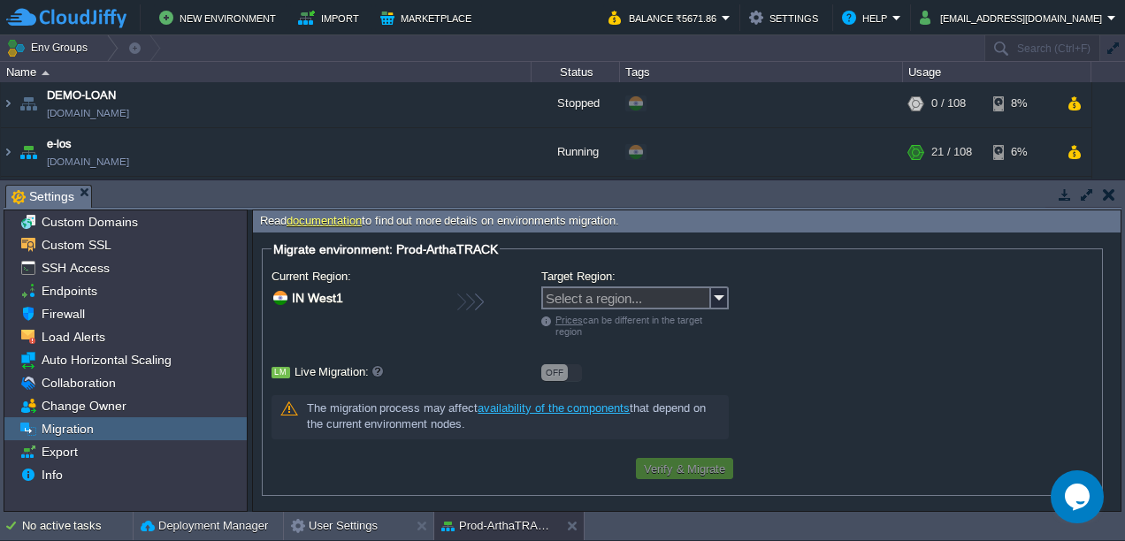
scroll to position [2, 0]
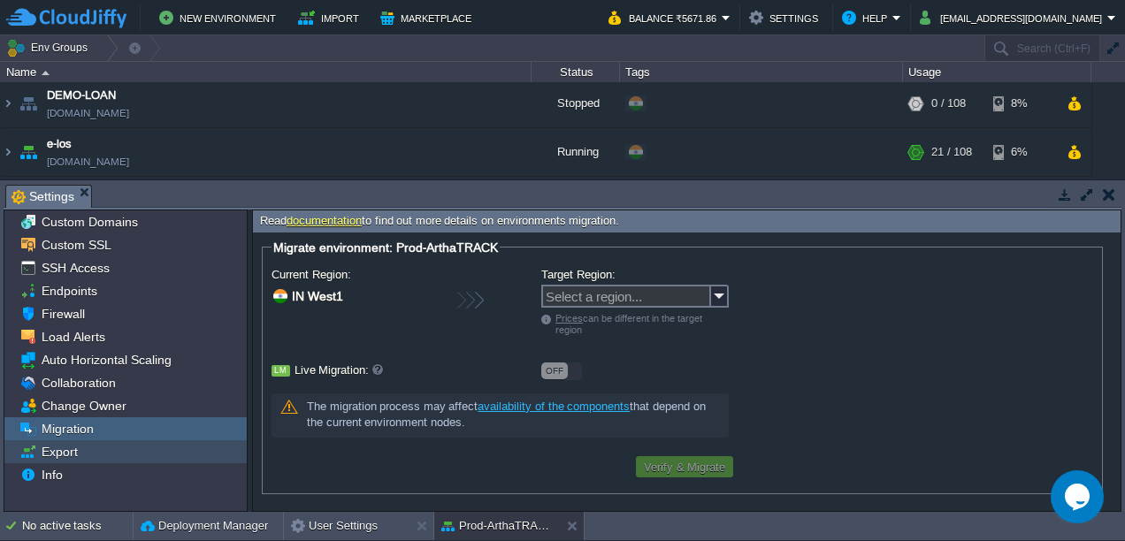
click at [62, 451] on span "Export" at bounding box center [59, 452] width 42 height 16
